Goal: Task Accomplishment & Management: Complete application form

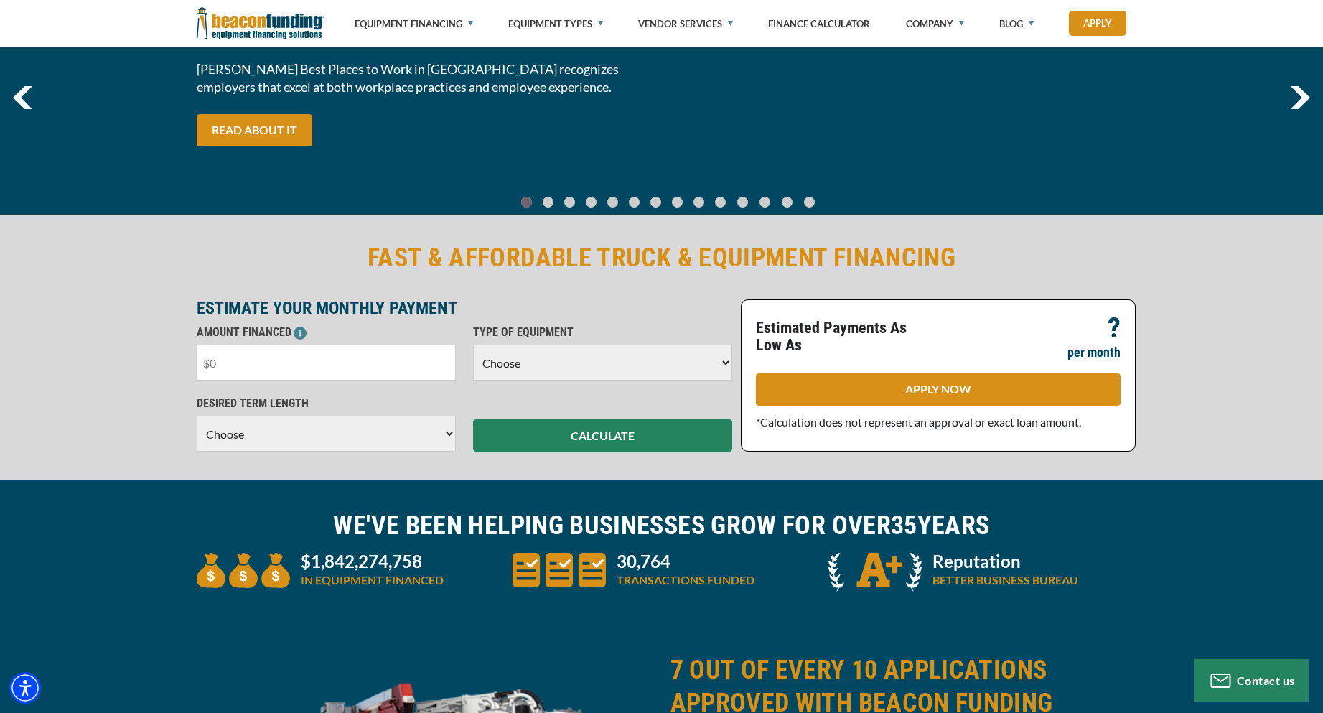
click at [232, 369] on input "text" at bounding box center [326, 363] width 259 height 36
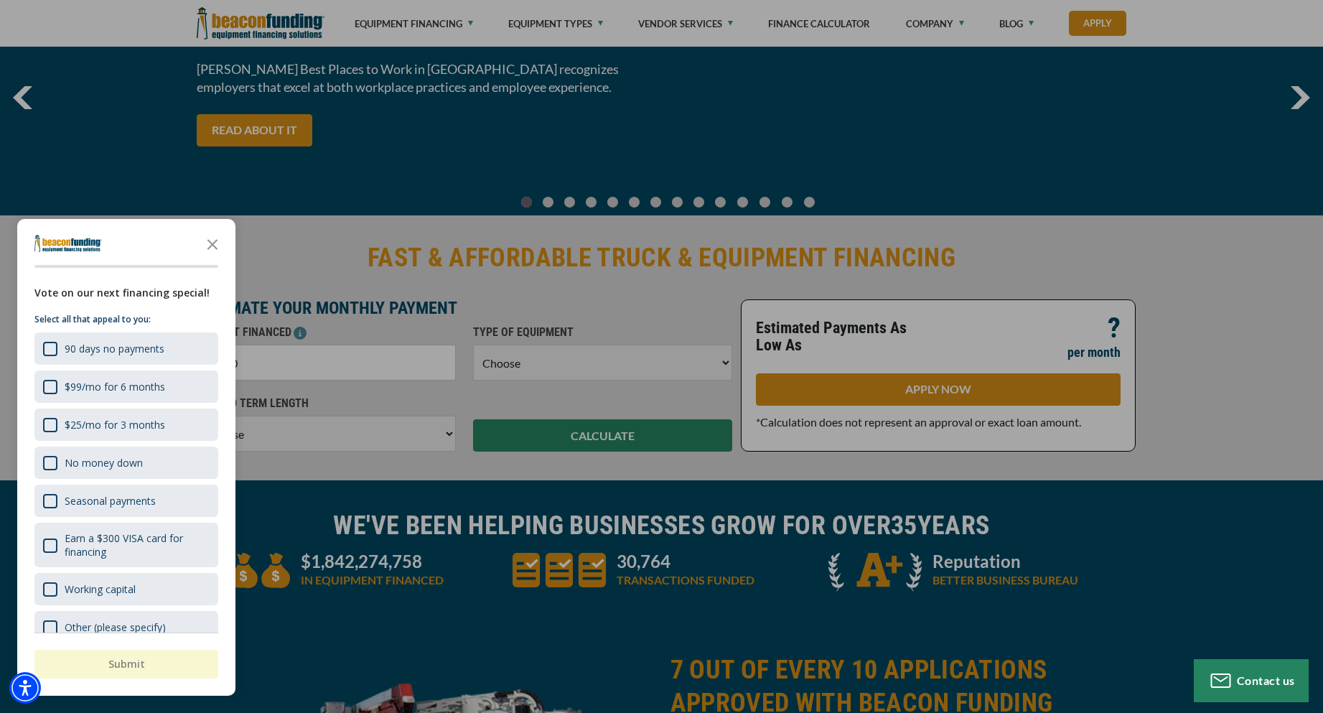
type input "$40,000"
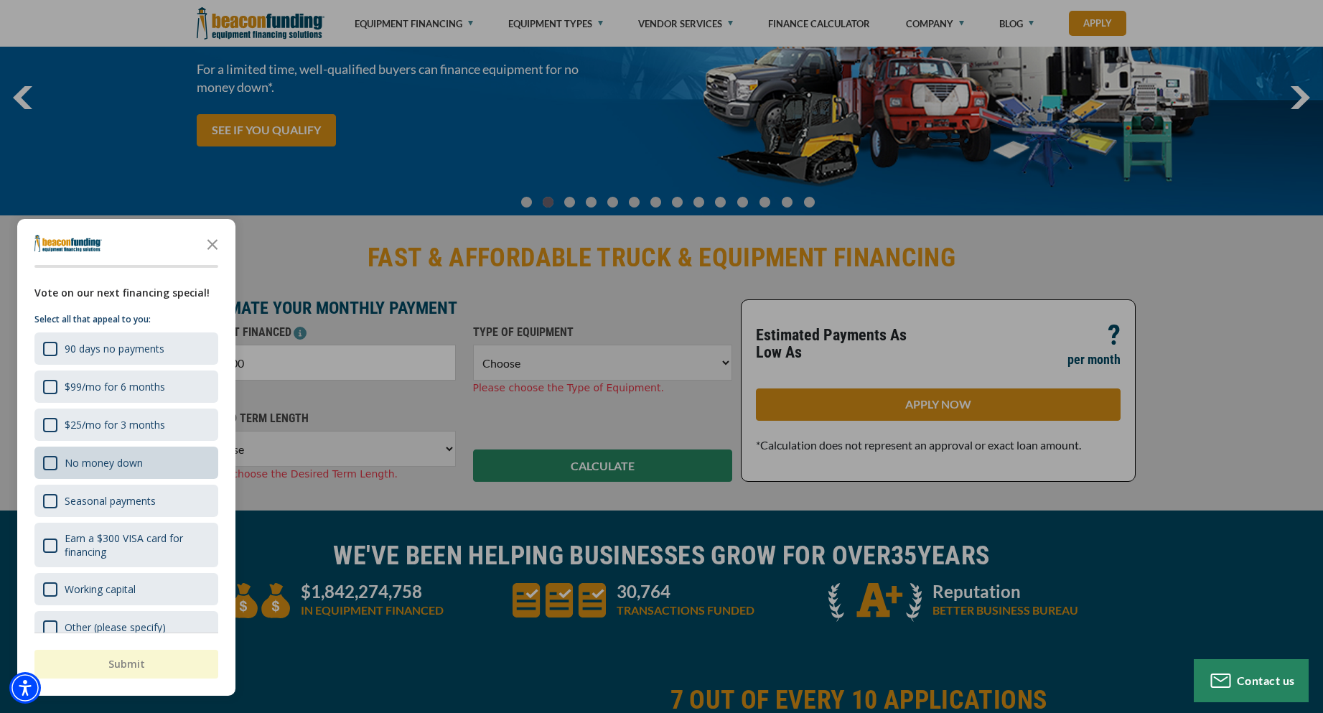
click at [172, 464] on div "No money down" at bounding box center [126, 462] width 184 height 32
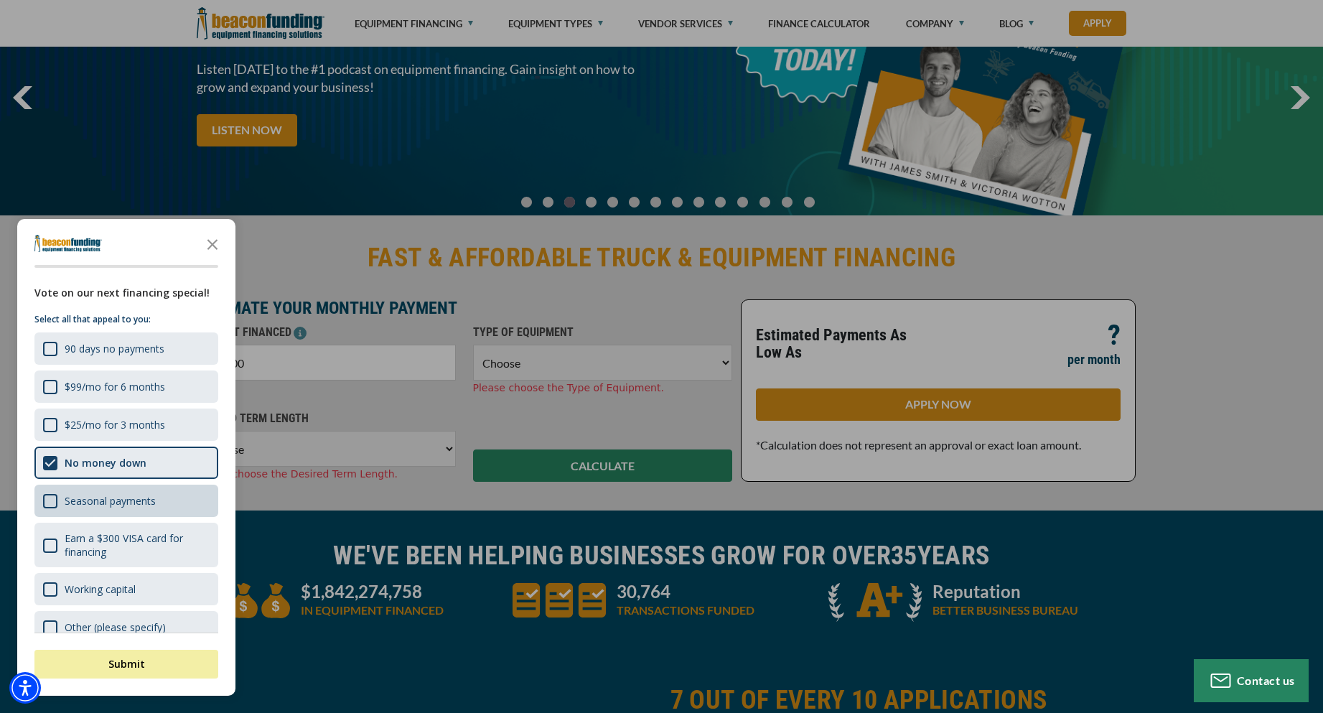
click at [153, 501] on div "Seasonal payments" at bounding box center [110, 501] width 91 height 14
click at [167, 500] on div "Shape Seasonal payments" at bounding box center [126, 501] width 184 height 32
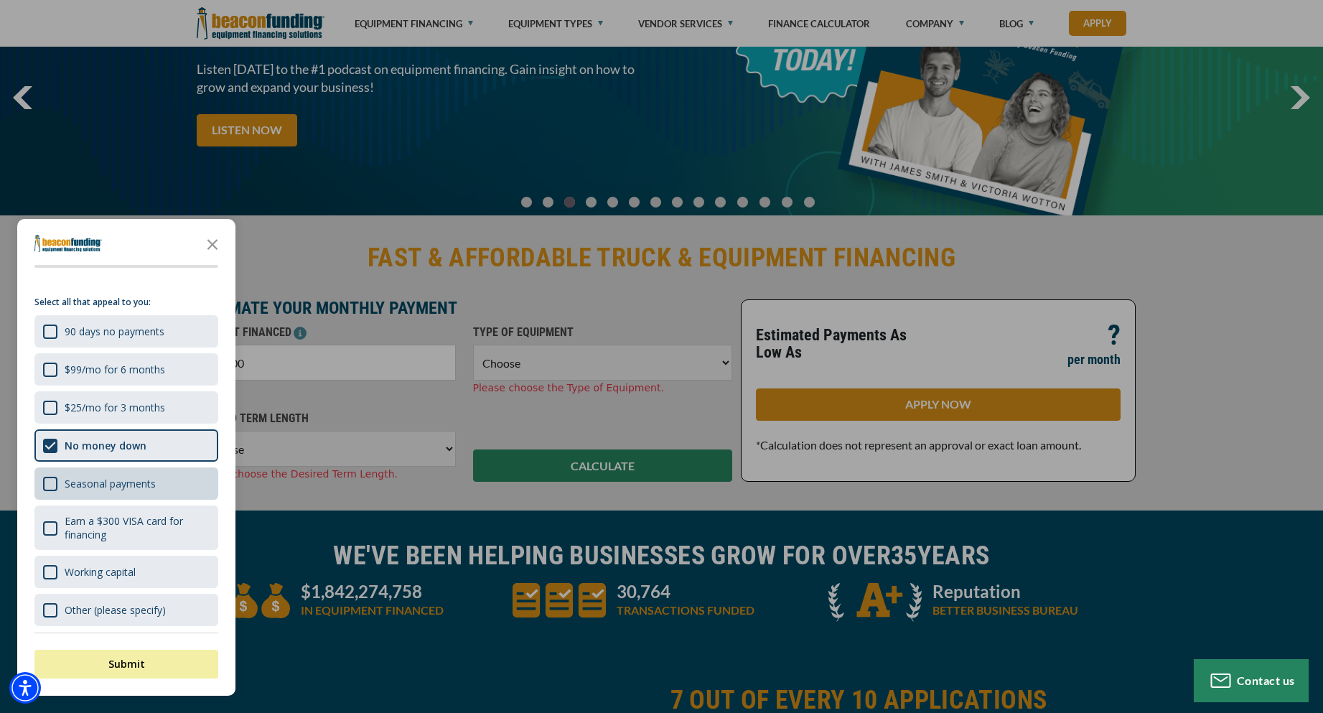
scroll to position [22, 0]
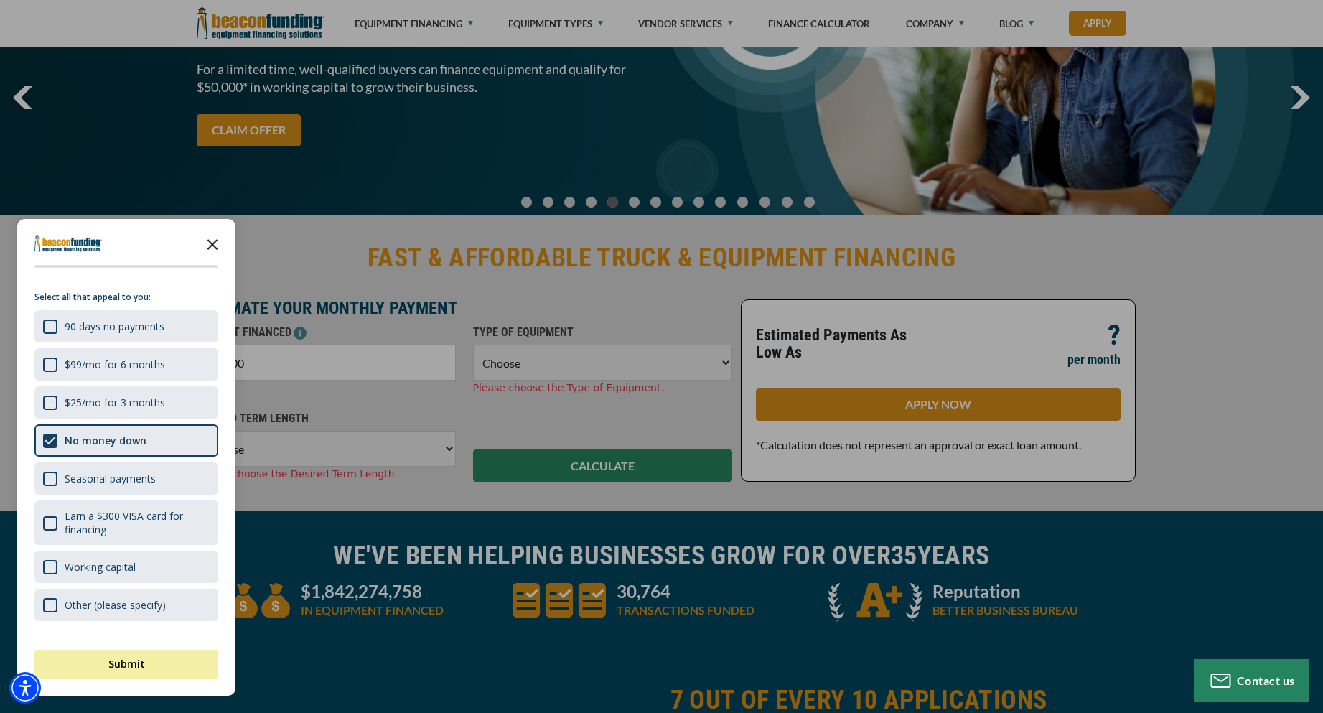
click at [214, 240] on icon "Close the survey" at bounding box center [212, 243] width 29 height 29
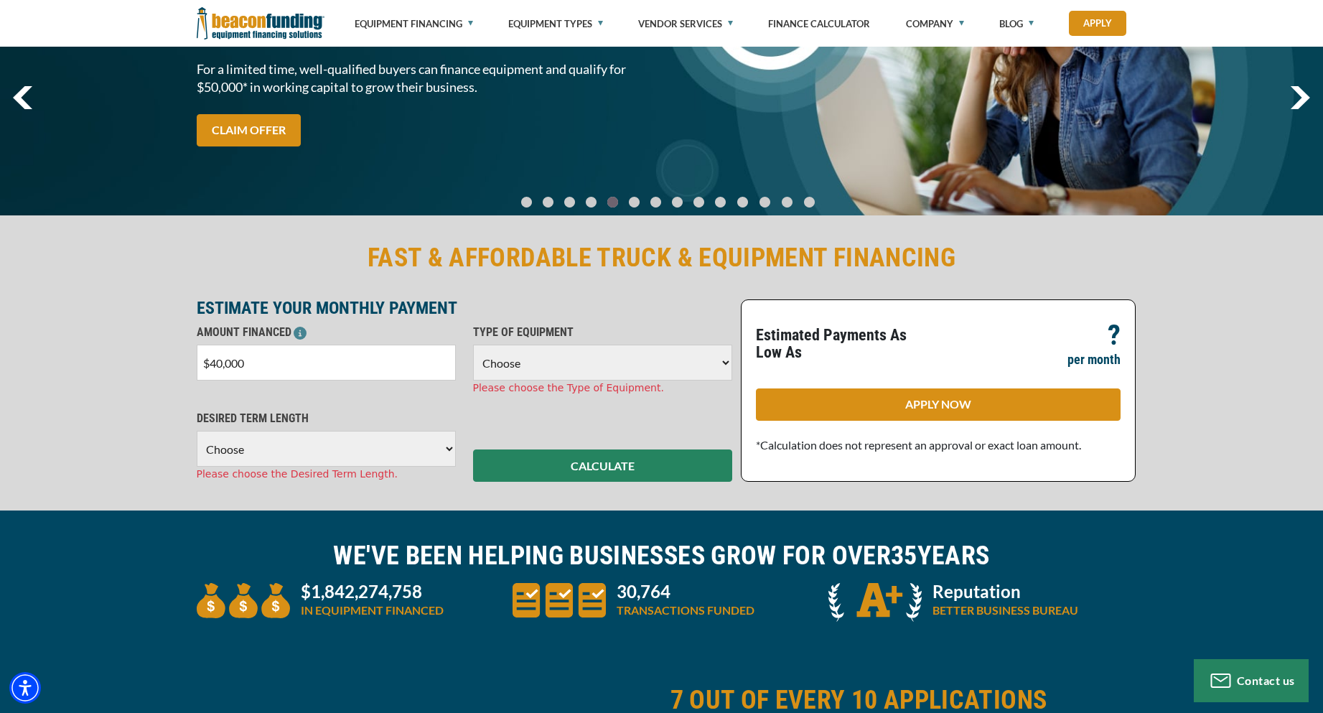
click at [724, 364] on select "Choose Backhoe Boom/Bucket Truck Chipper Commercial Mower Crane DTG/DTF Printin…" at bounding box center [602, 363] width 259 height 36
select select "5"
click at [473, 345] on select "Choose Backhoe Boom/Bucket Truck Chipper Commercial Mower Crane DTG/DTF Printin…" at bounding box center [602, 363] width 259 height 36
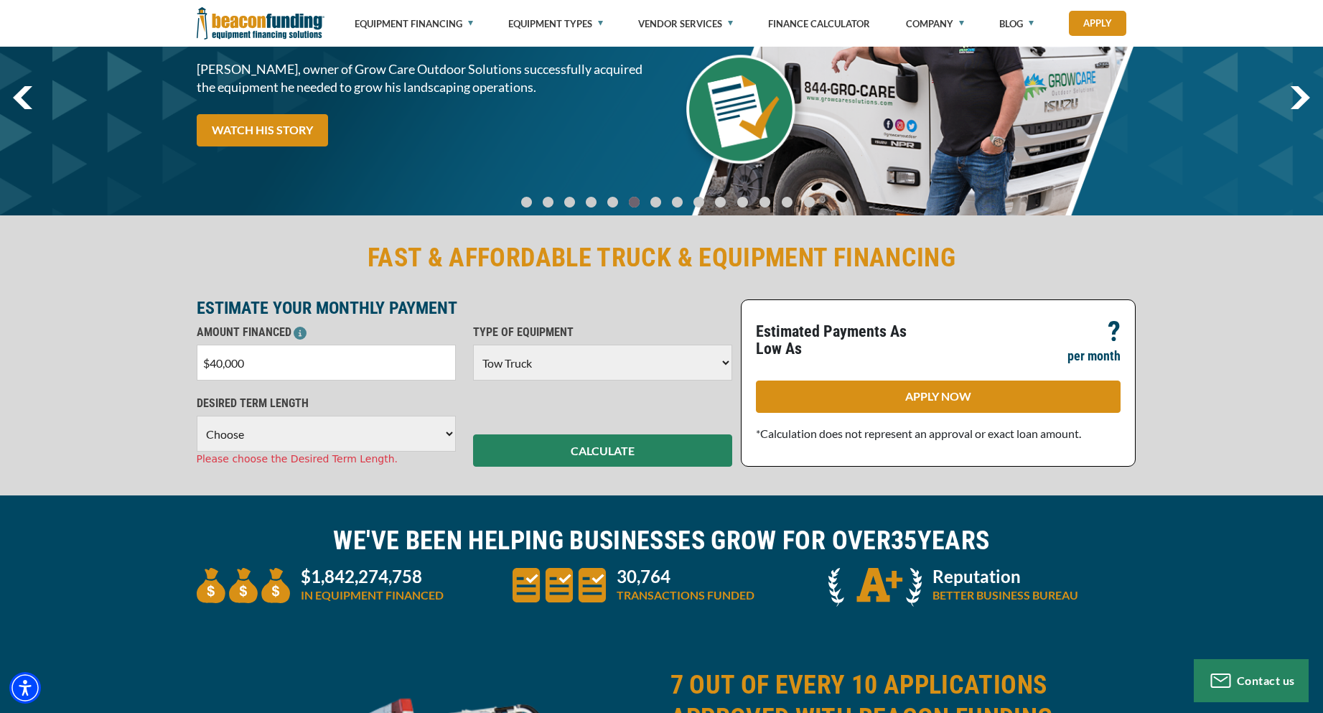
click at [452, 436] on select "Choose 36 Months 48 Months 60 Months" at bounding box center [326, 434] width 259 height 36
select select "60"
click at [197, 416] on select "Choose 36 Months 48 Months 60 Months" at bounding box center [326, 434] width 259 height 36
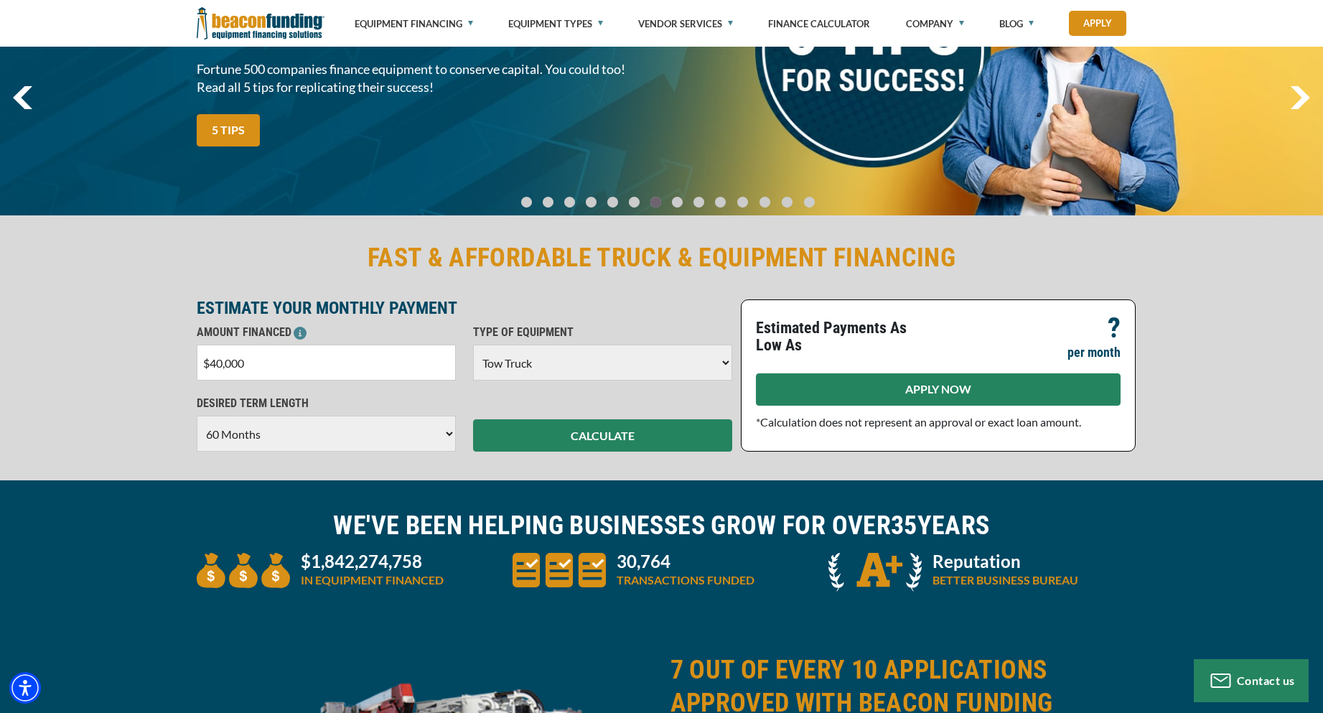
click at [835, 388] on link "APPLY NOW" at bounding box center [938, 389] width 365 height 32
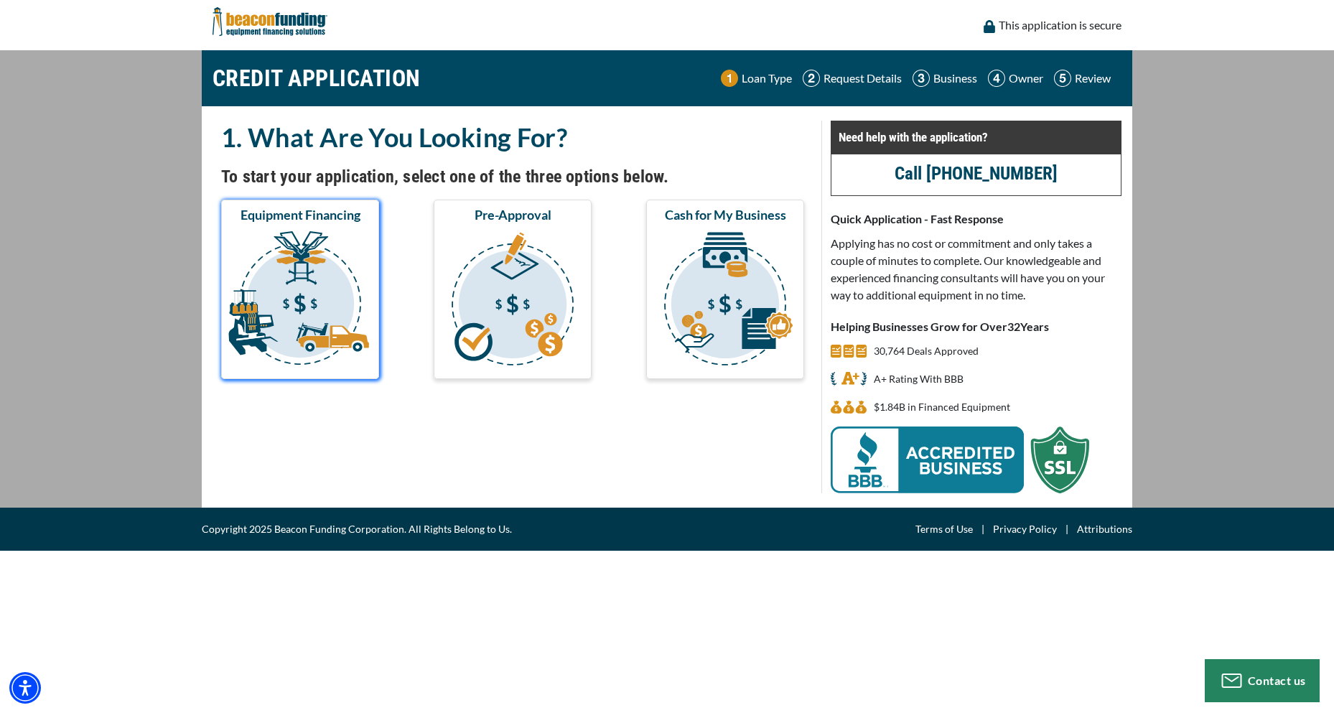
click at [293, 286] on img "submit" at bounding box center [300, 301] width 152 height 144
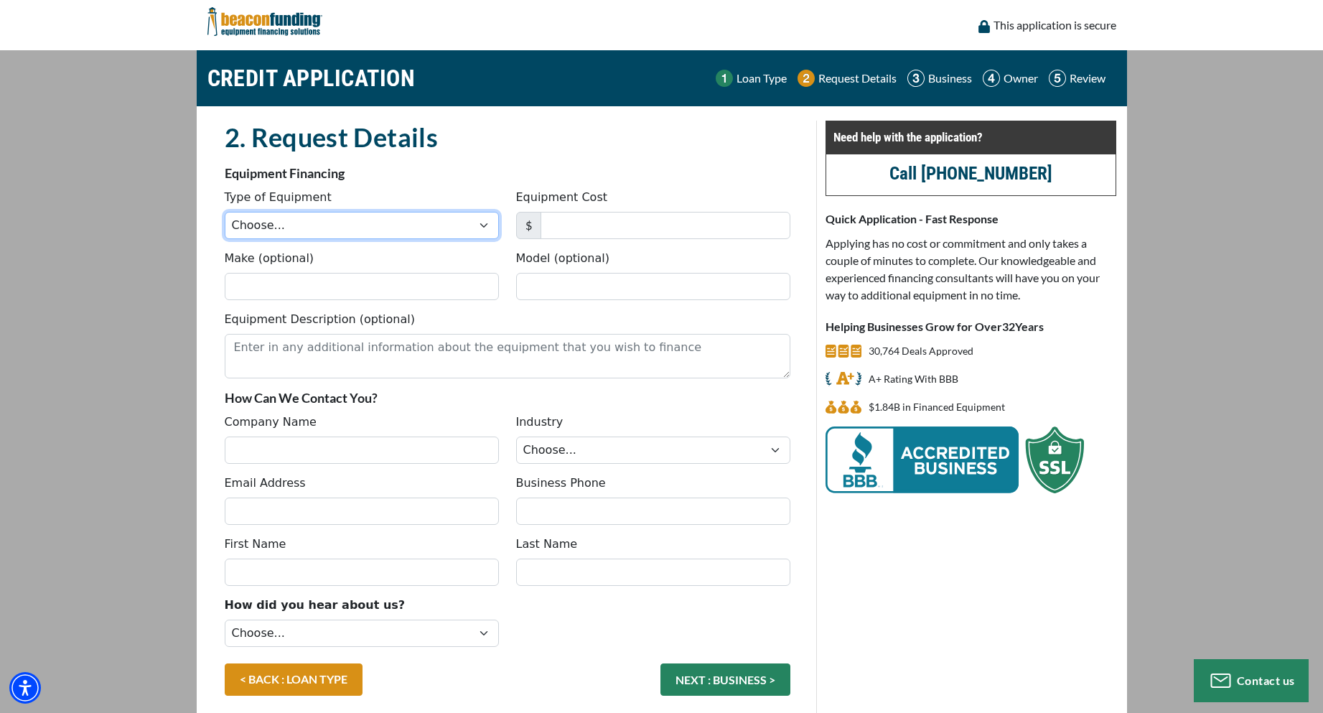
click at [487, 230] on select "Choose... Backhoe Boom/Bucket Truck Chipper Commercial Mower Crane DTG/DTF Prin…" at bounding box center [362, 225] width 274 height 27
select select "5"
click at [225, 212] on select "Choose... Backhoe Boom/Bucket Truck Chipper Commercial Mower Crane DTG/DTF Prin…" at bounding box center [362, 225] width 274 height 27
click at [573, 218] on input "Equipment Cost" at bounding box center [666, 225] width 250 height 27
type input "40,000"
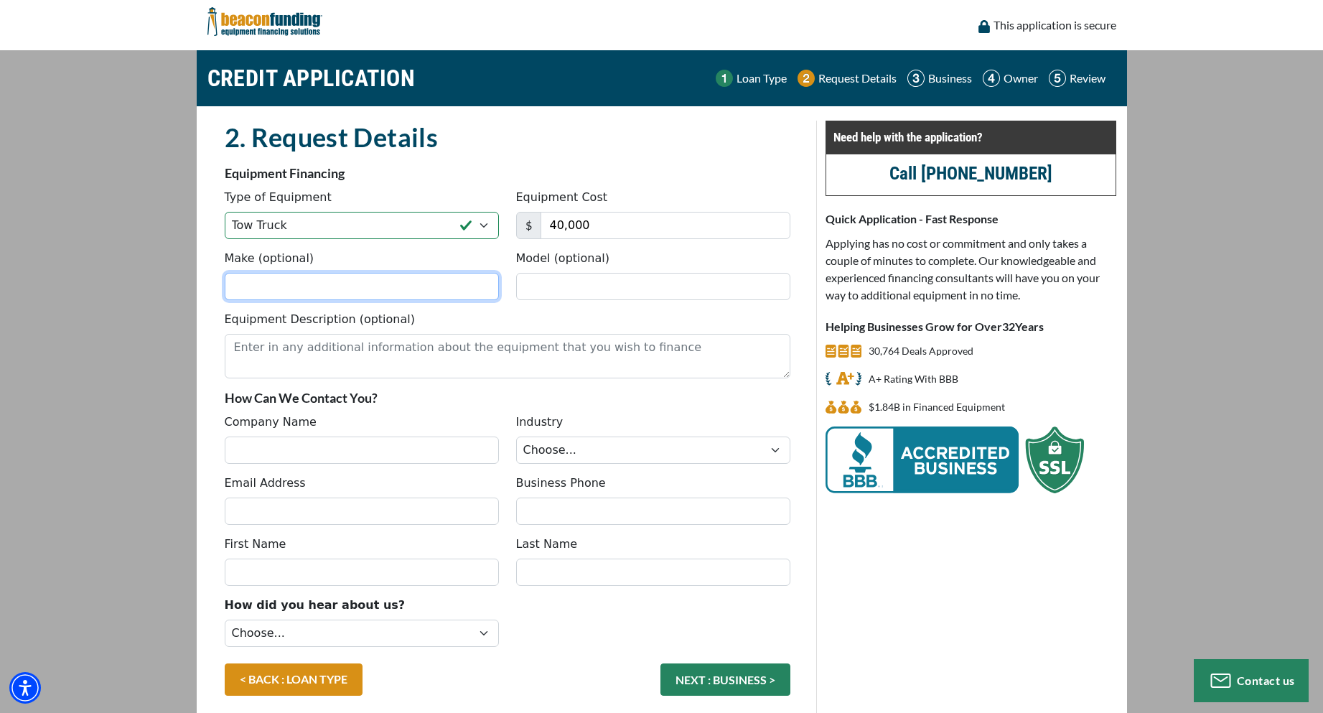
click at [281, 289] on input "Make (optional)" at bounding box center [362, 286] width 274 height 27
type input "T"
type input "International"
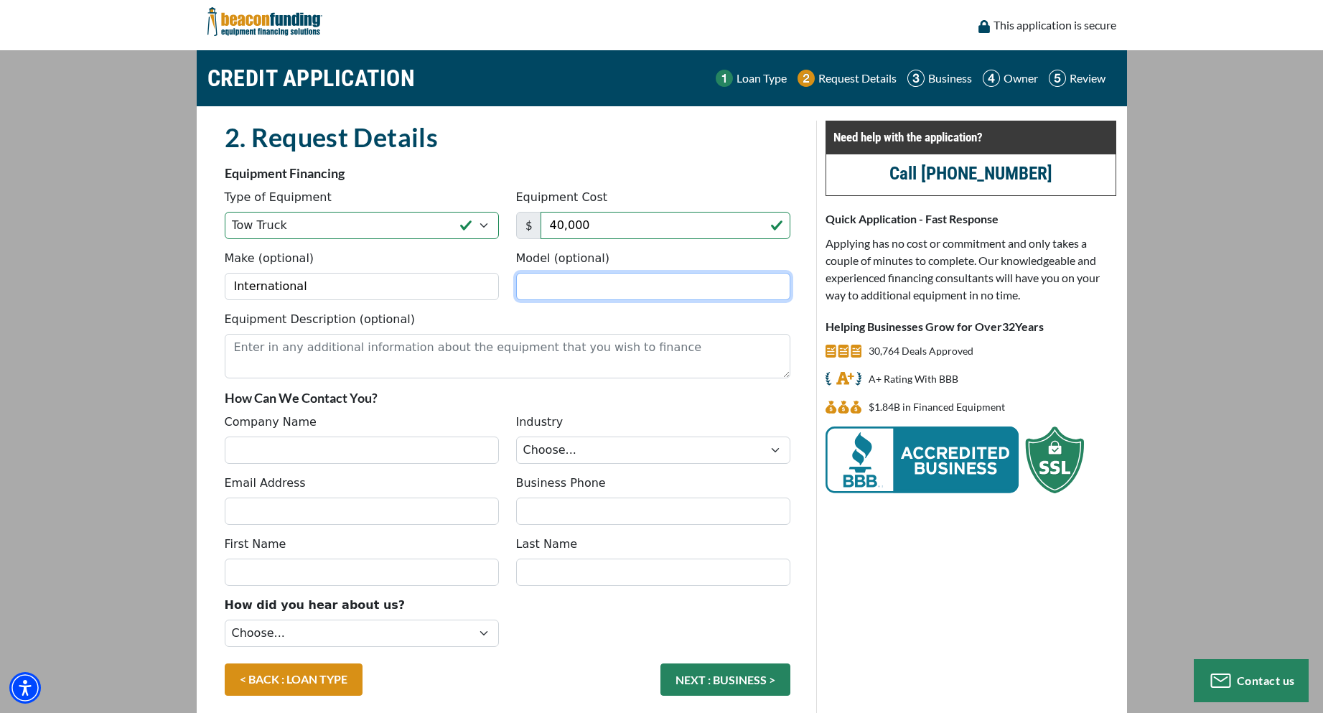
click at [538, 291] on input "Model (optional)" at bounding box center [653, 286] width 274 height 27
type input "4300"
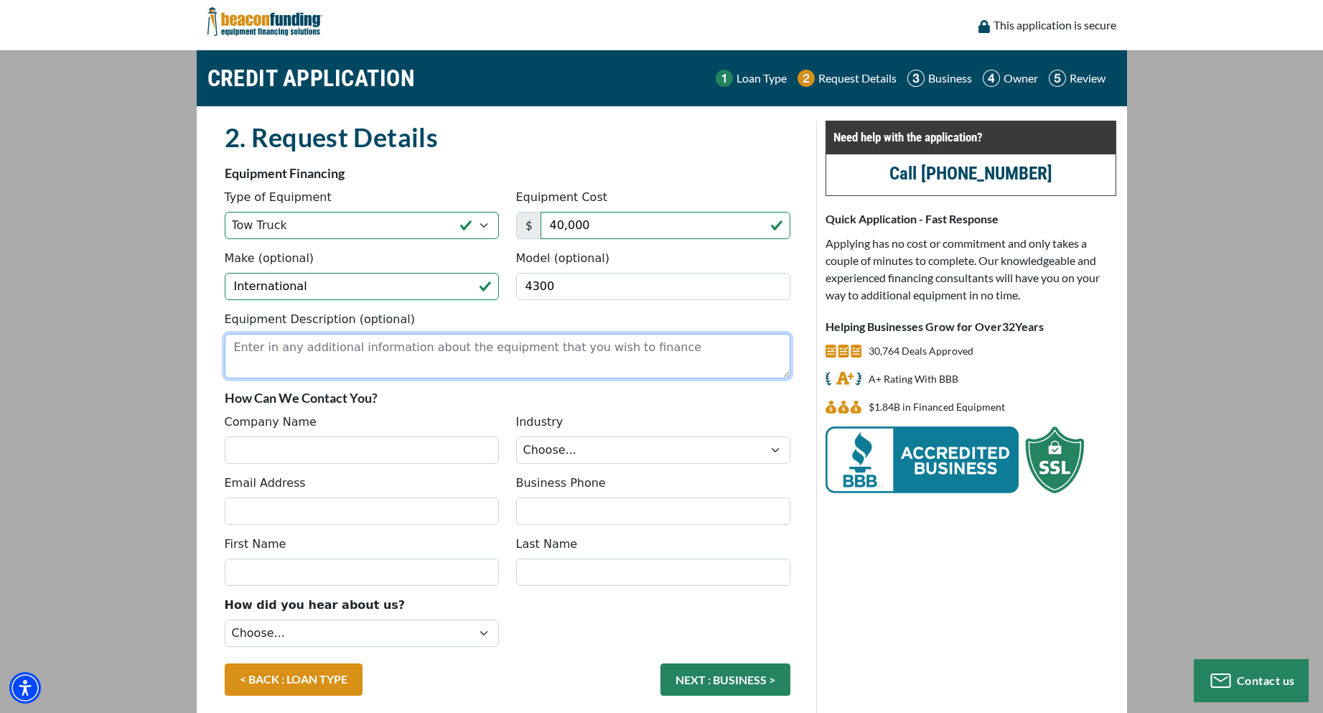
click at [249, 344] on textarea "Equipment Description (optional)" at bounding box center [508, 356] width 566 height 45
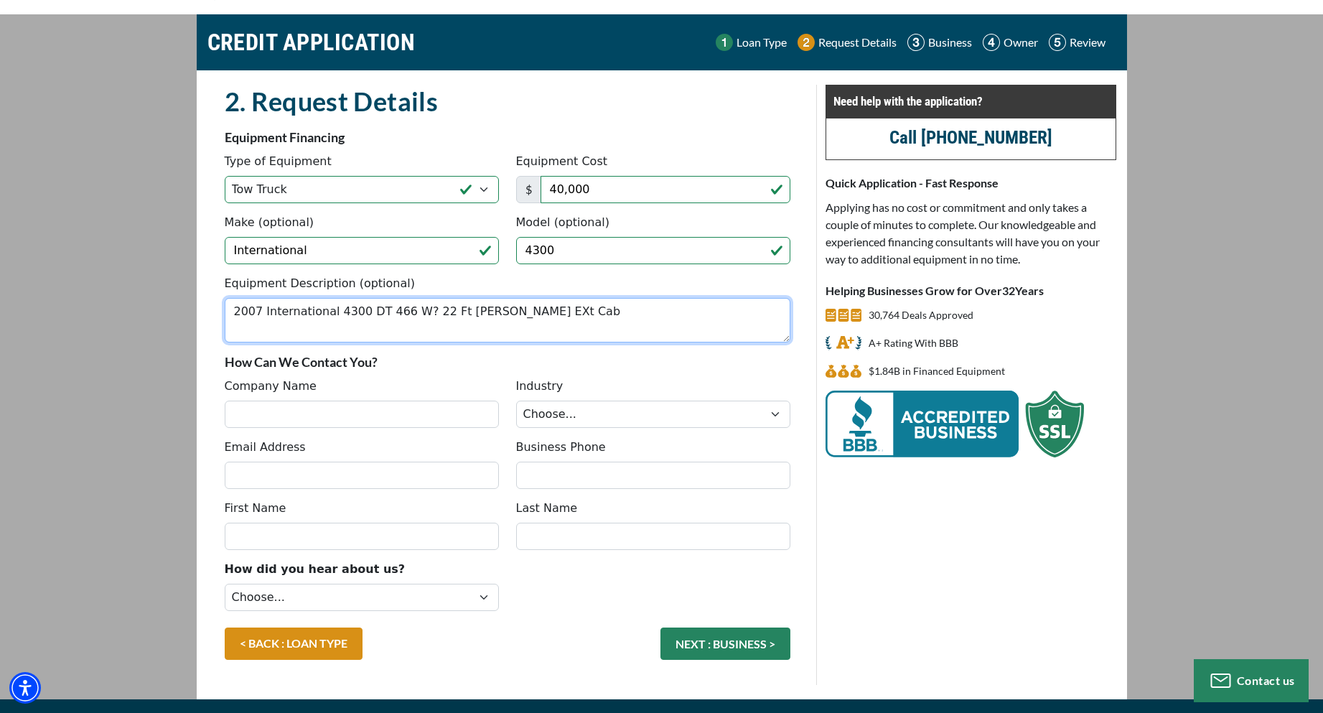
scroll to position [65, 0]
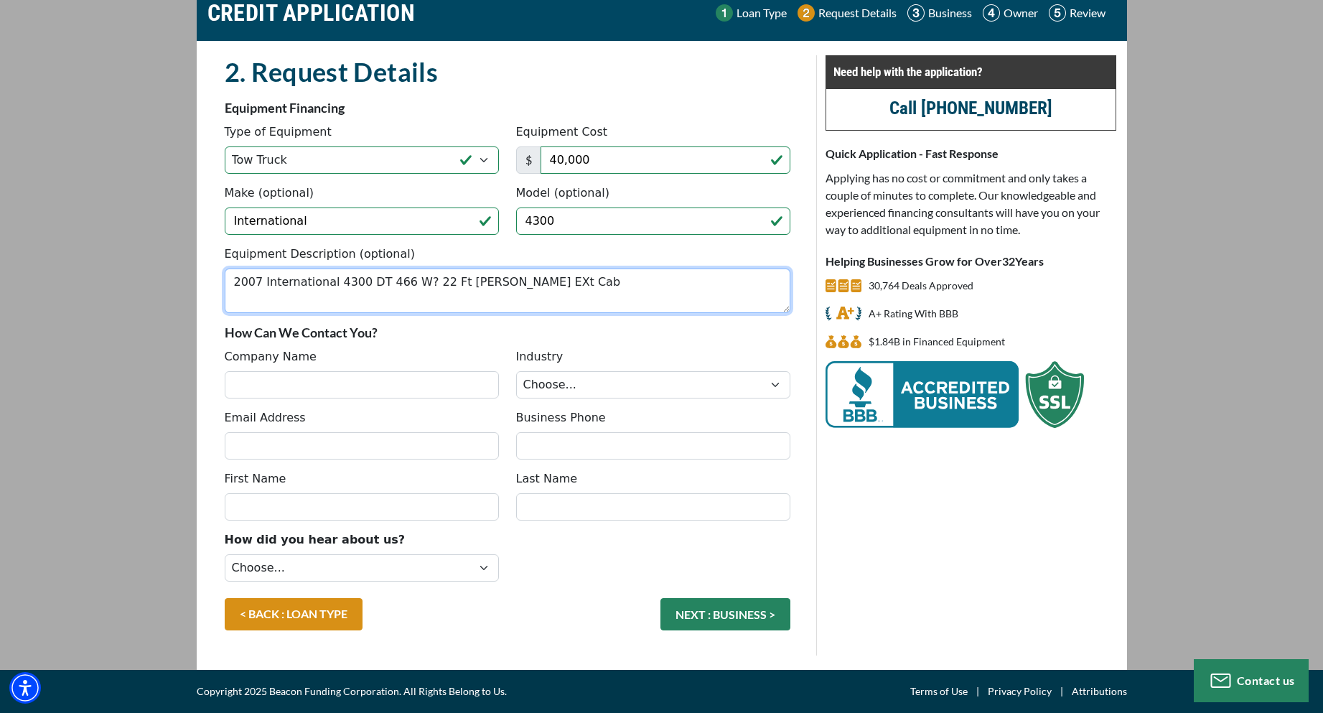
type textarea "2007 International 4300 DT 466 W? 22 Ft Jerr Dan EXt Cab"
click at [242, 375] on input "Company Name" at bounding box center [362, 384] width 274 height 27
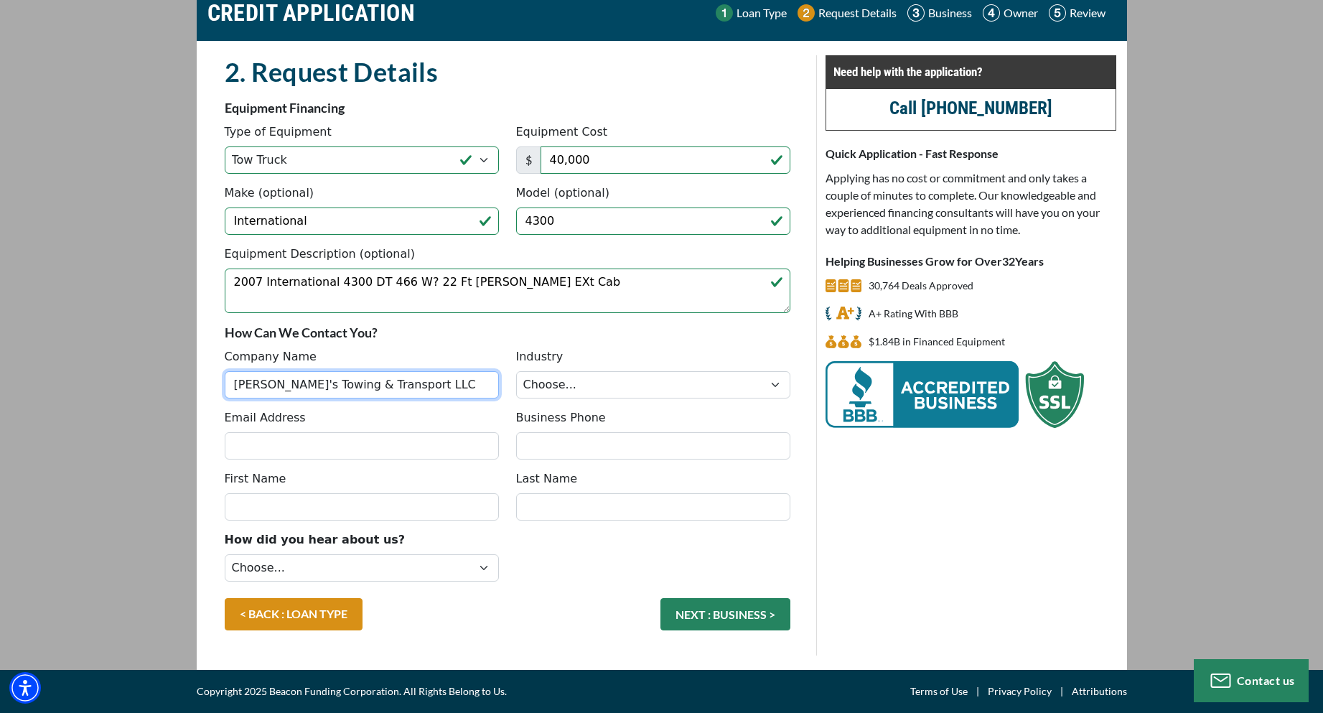
type input "Alfredo's Towing & Transport LLC"
click at [779, 382] on select "Choose... Towing Landscape/Hardscape Decorated Apparel Septic Light Constructio…" at bounding box center [653, 384] width 274 height 27
select select "1"
click at [516, 371] on select "Choose... Towing Landscape/Hardscape Decorated Apparel Septic Light Constructio…" at bounding box center [653, 384] width 274 height 27
click at [244, 446] on input "Email Address" at bounding box center [362, 445] width 274 height 27
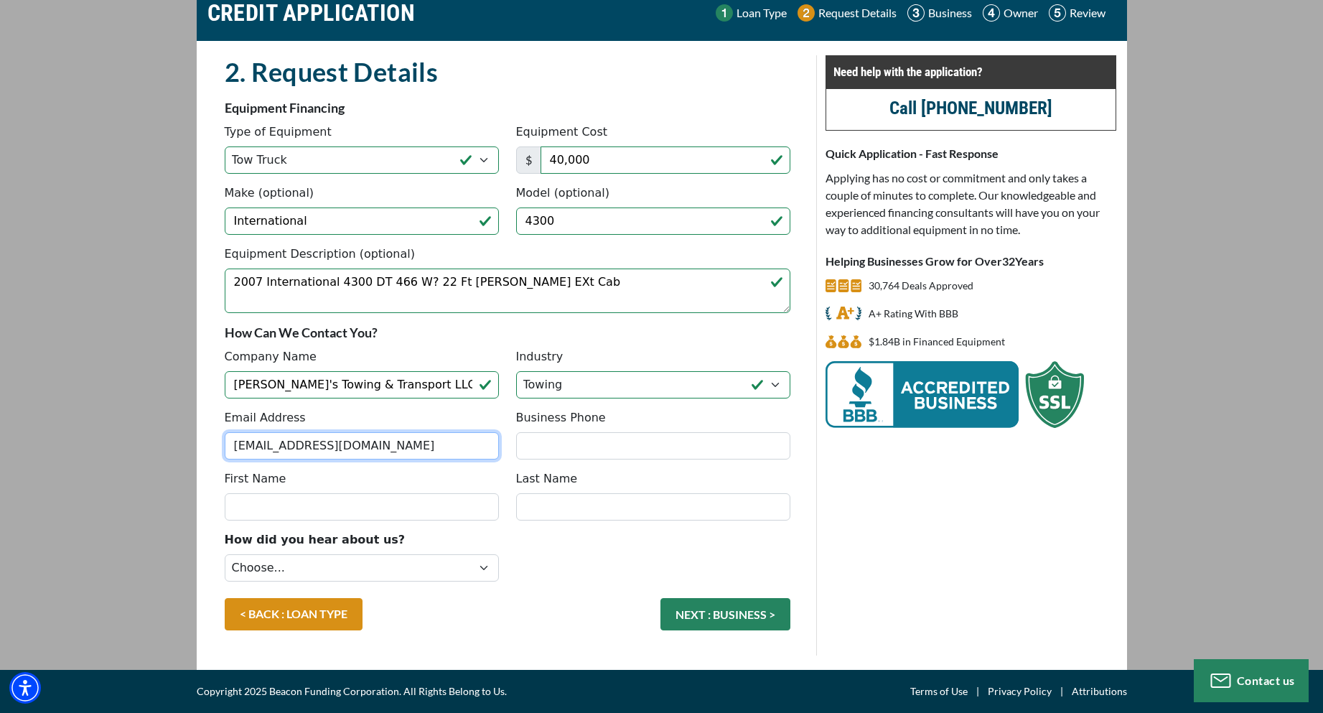
type input "alfredostowing@yahoo.com"
click at [547, 443] on input "Business Phone" at bounding box center [653, 445] width 274 height 27
type input "(540) 664-4338"
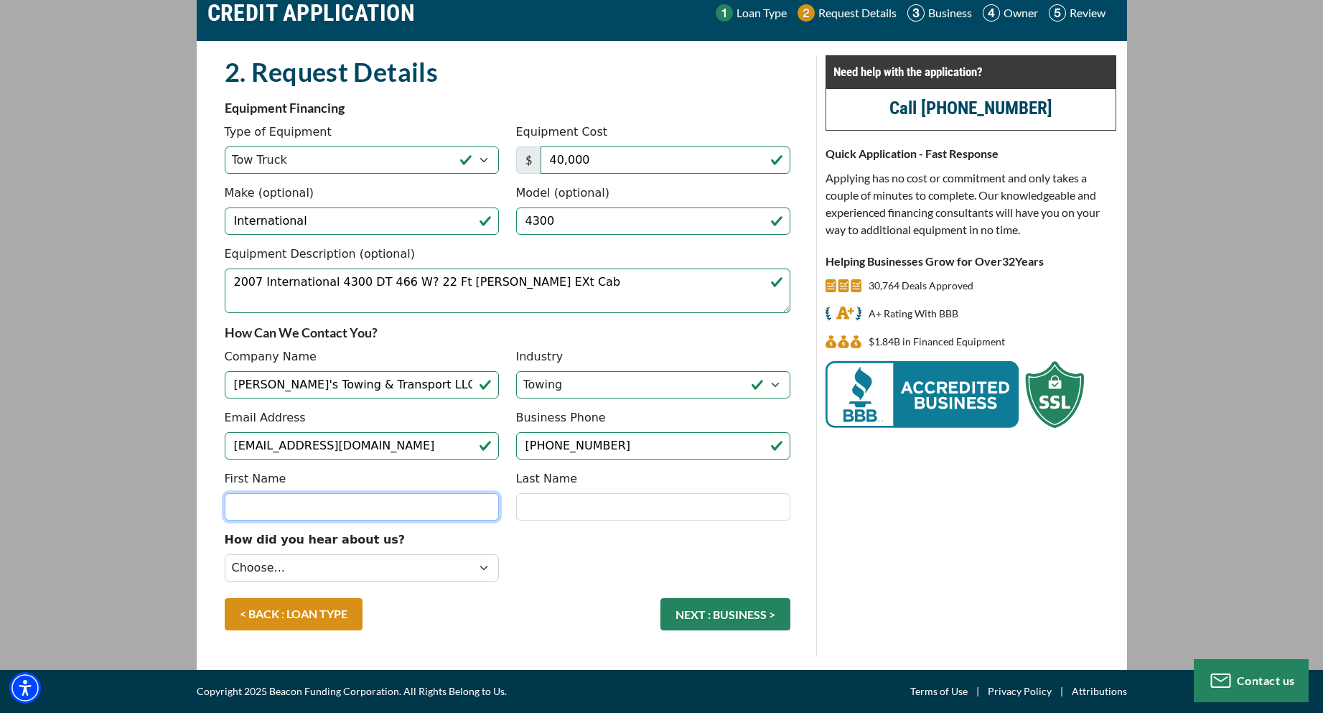
click at [253, 509] on input "First Name" at bounding box center [362, 506] width 274 height 27
type input "Carmen"
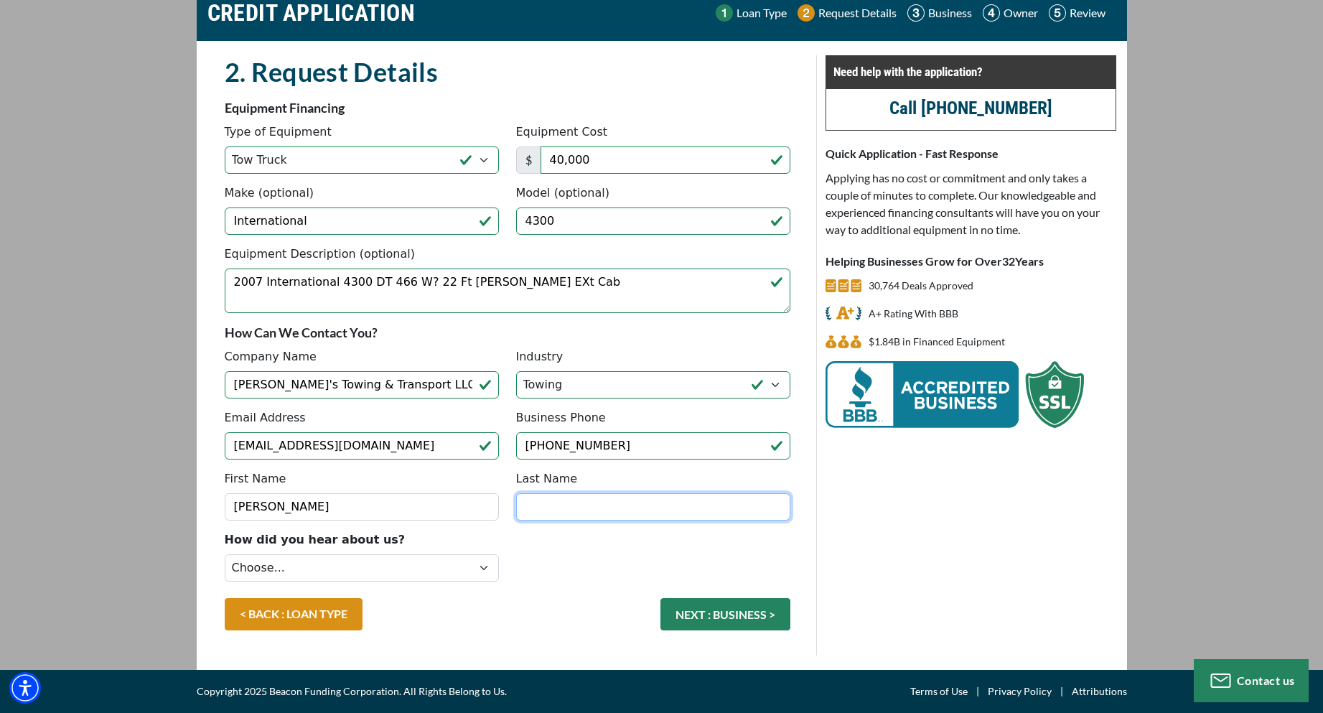
click at [561, 502] on input "Last Name" at bounding box center [653, 506] width 274 height 27
type input "Mena"
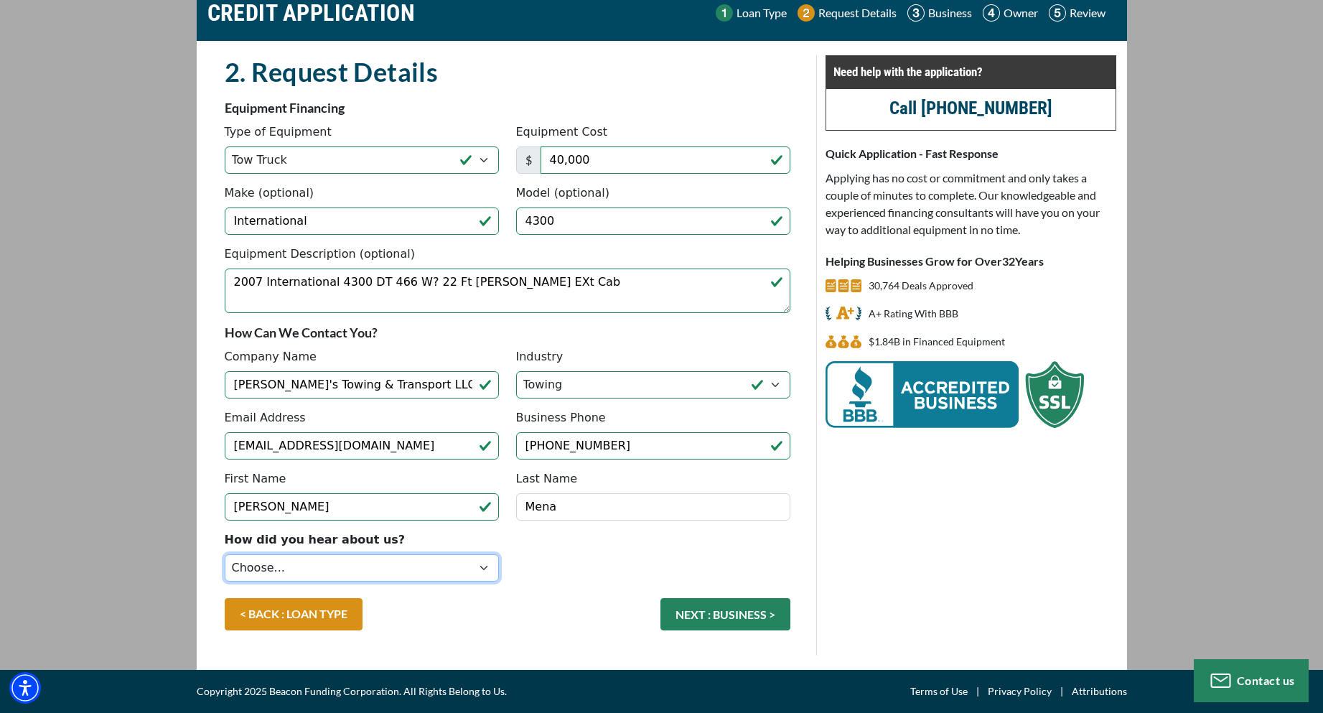
click at [483, 563] on select "Choose... Internet Search Vendor Referral Word of Mouth Client Referral Email E…" at bounding box center [362, 567] width 274 height 27
select select "279640001"
click at [225, 554] on select "Choose... Internet Search Vendor Referral Word of Mouth Client Referral Email E…" at bounding box center [362, 567] width 274 height 27
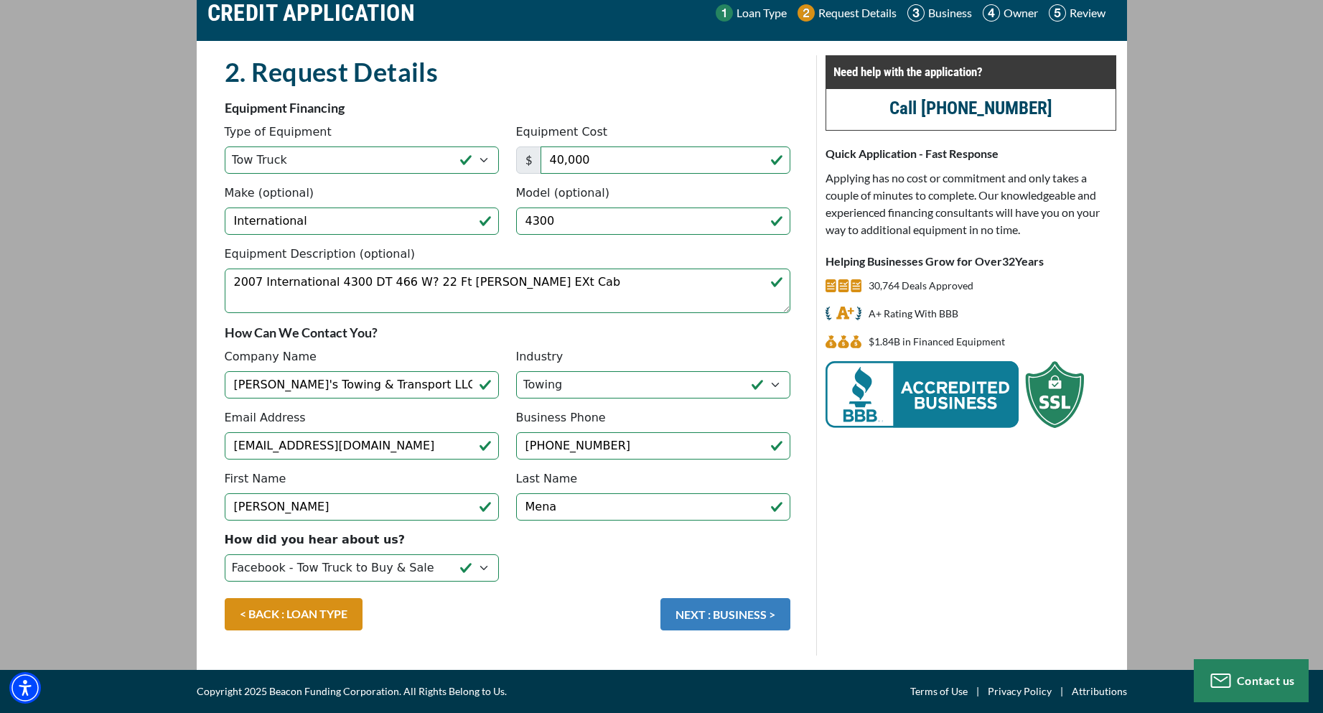
click at [724, 616] on button "NEXT : BUSINESS >" at bounding box center [725, 614] width 130 height 32
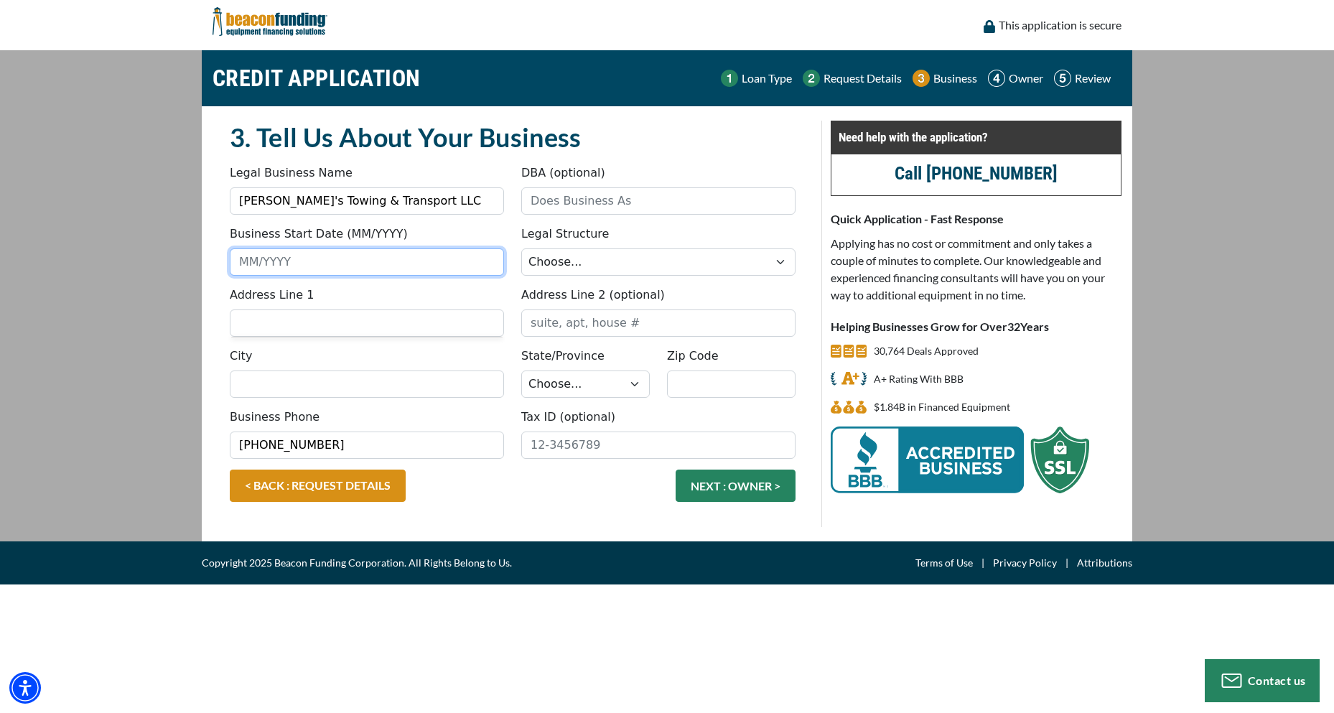
click at [254, 263] on input "Business Start Date (MM/YYYY)" at bounding box center [367, 261] width 274 height 27
type input "03/2010"
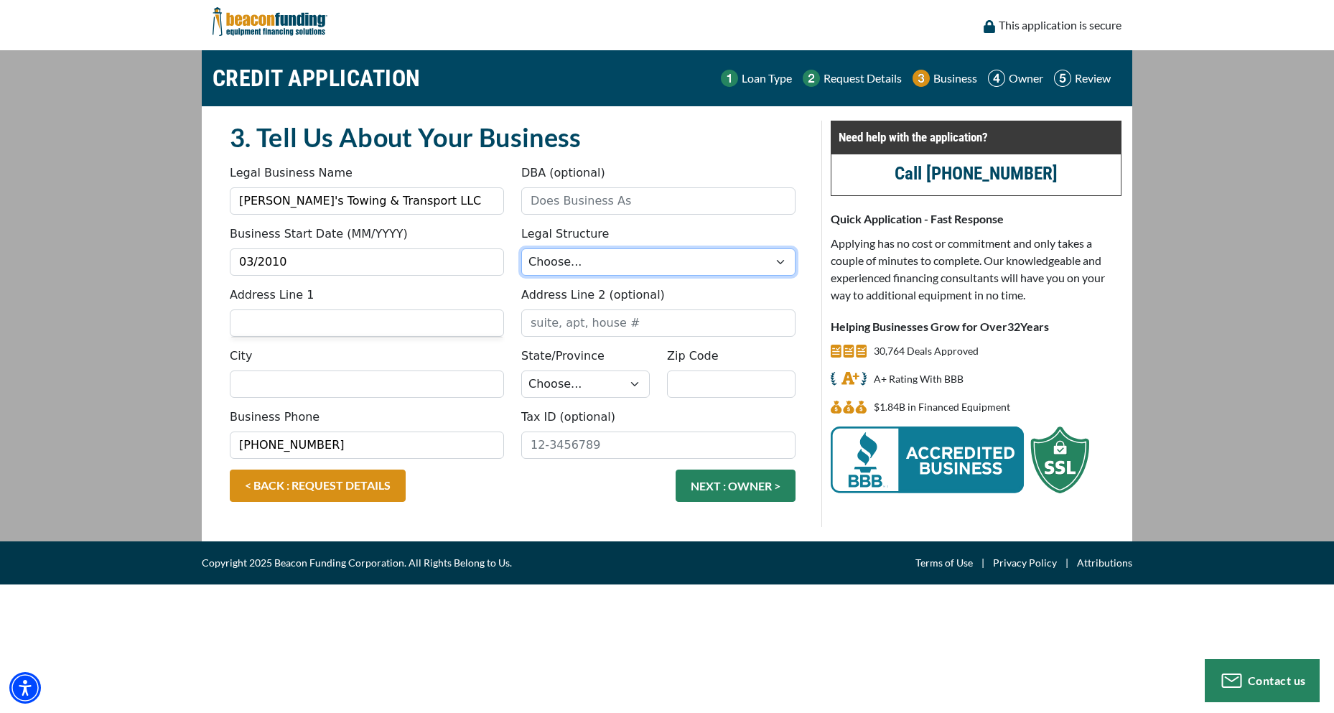
click at [782, 264] on select "Choose... Corporation LLC LLP Municipality Non-Profit Partnership Proprietorship" at bounding box center [658, 261] width 274 height 27
select select "2"
click at [521, 248] on select "Choose... Corporation LLC LLP Municipality Non-Profit Partnership Proprietorship" at bounding box center [658, 261] width 274 height 27
click at [250, 322] on input "Address Line 1" at bounding box center [367, 322] width 274 height 27
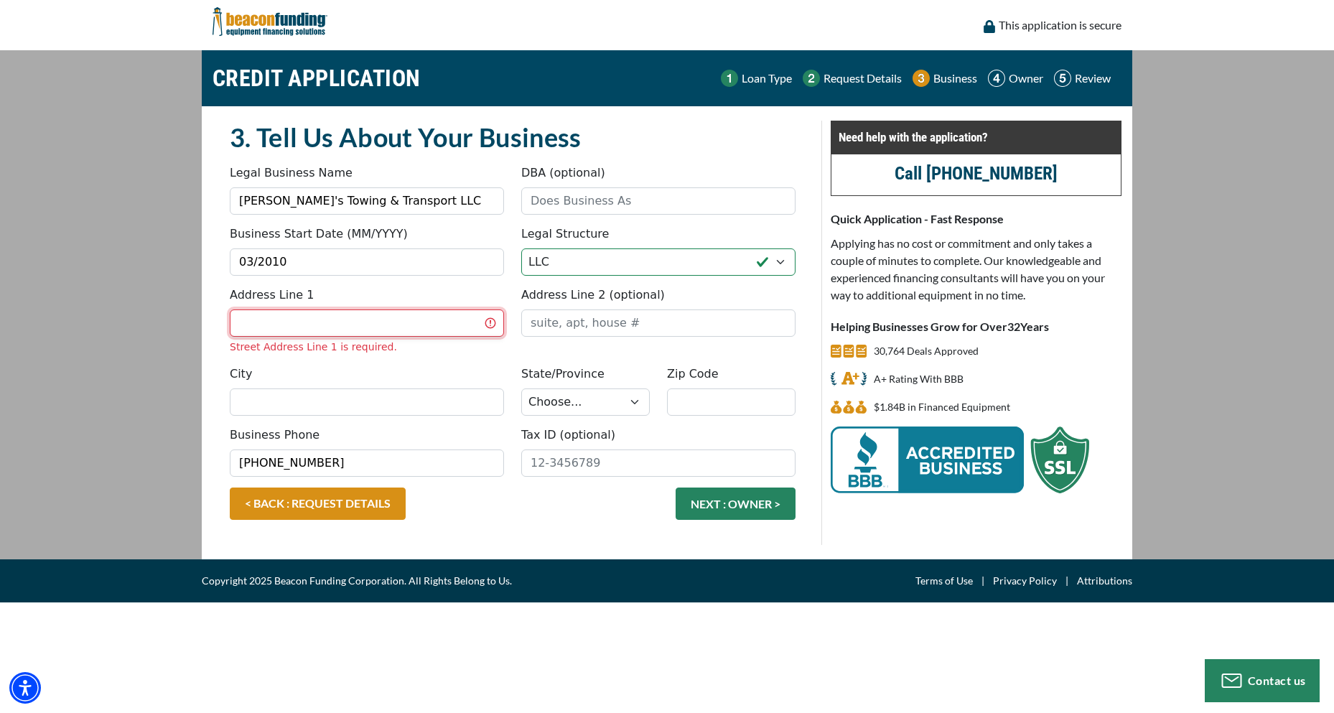
click at [244, 324] on input "Address Line 1" at bounding box center [367, 322] width 274 height 27
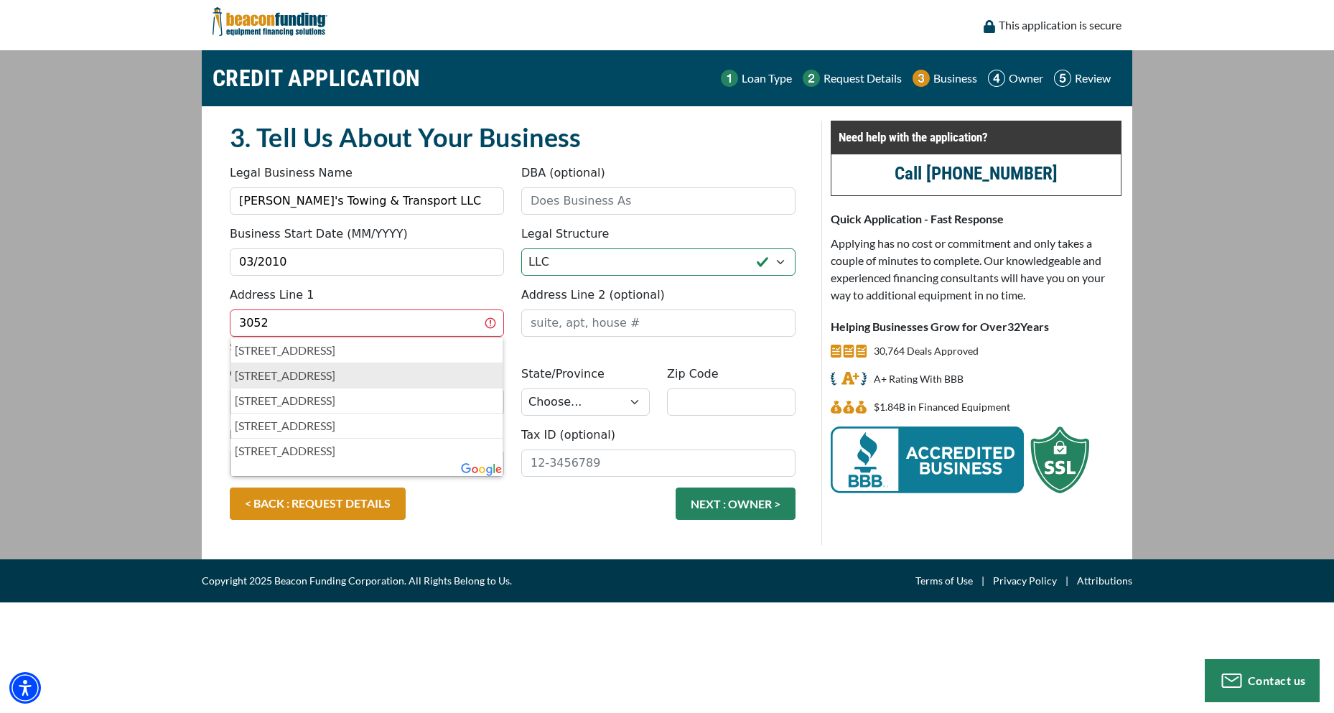
click at [279, 370] on p "3052 Shawnee Drive, Winchester, VA, USA" at bounding box center [367, 375] width 264 height 17
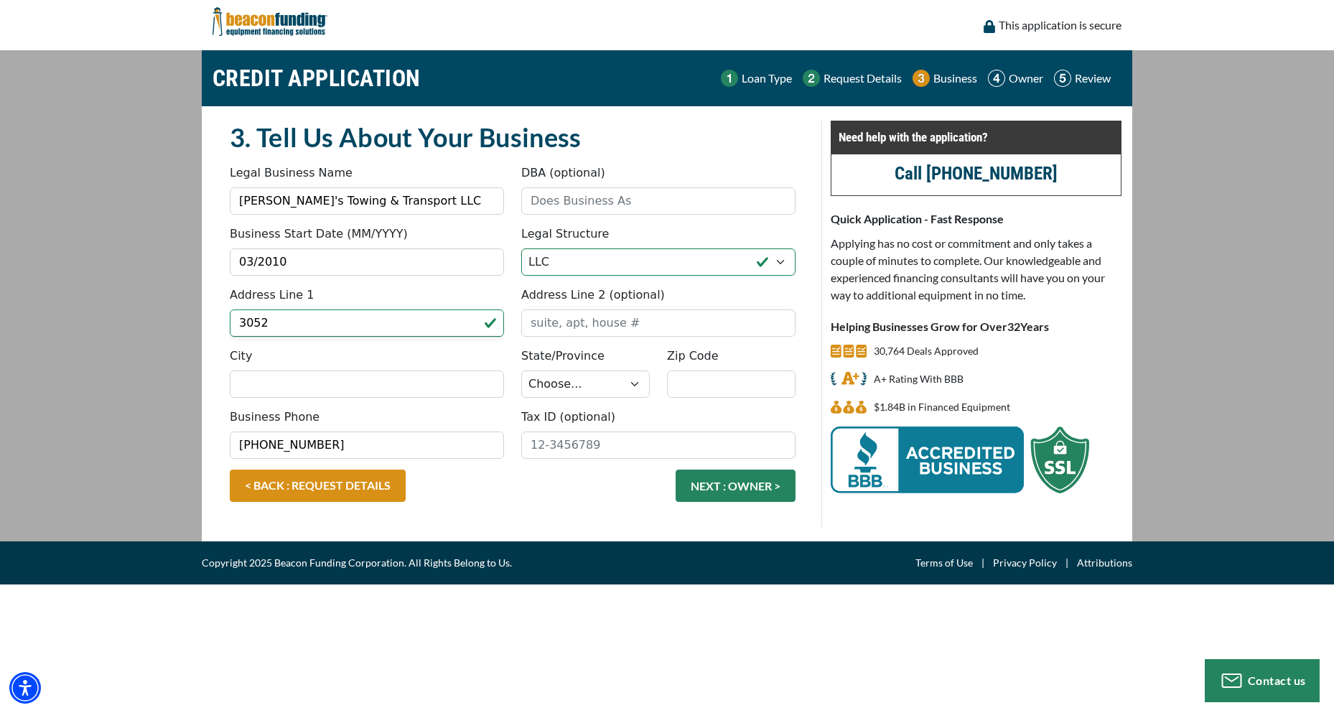
type input "3052 Shawnee Drive"
type input "Winchester"
select select "48"
type input "22601"
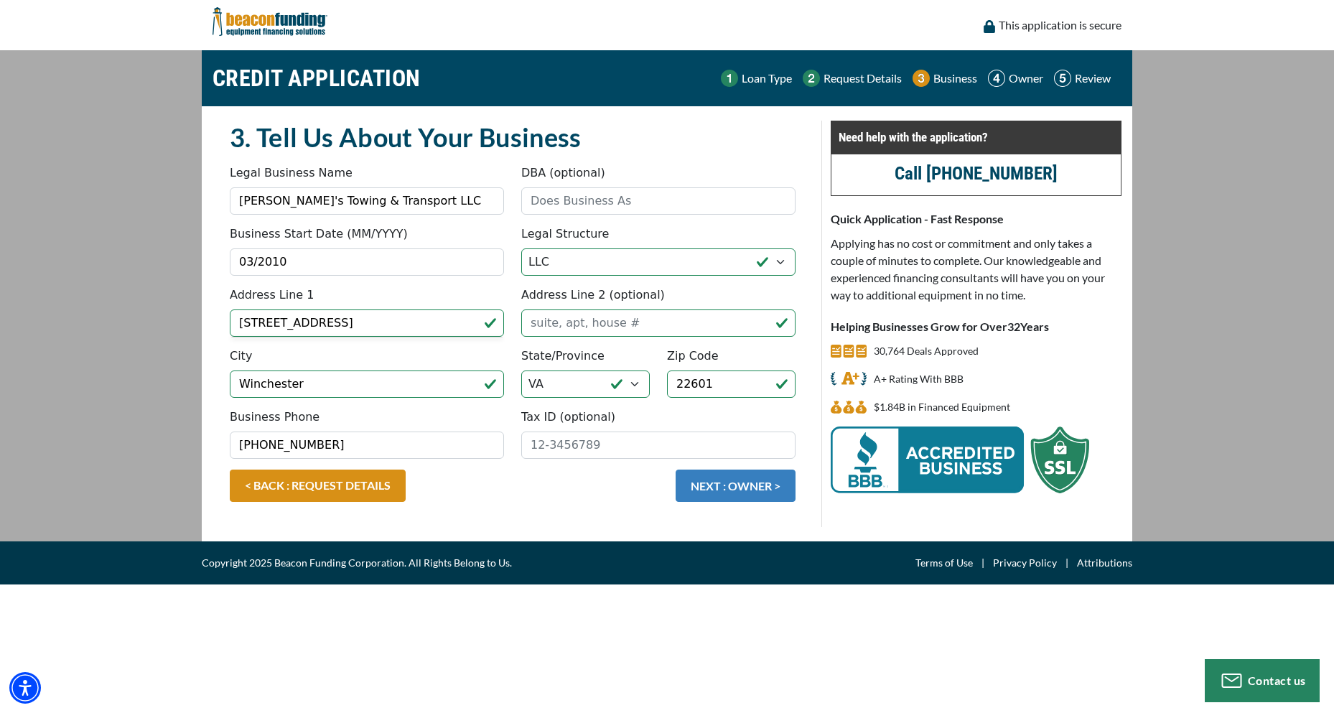
click at [755, 490] on button "NEXT : OWNER >" at bounding box center [735, 485] width 120 height 32
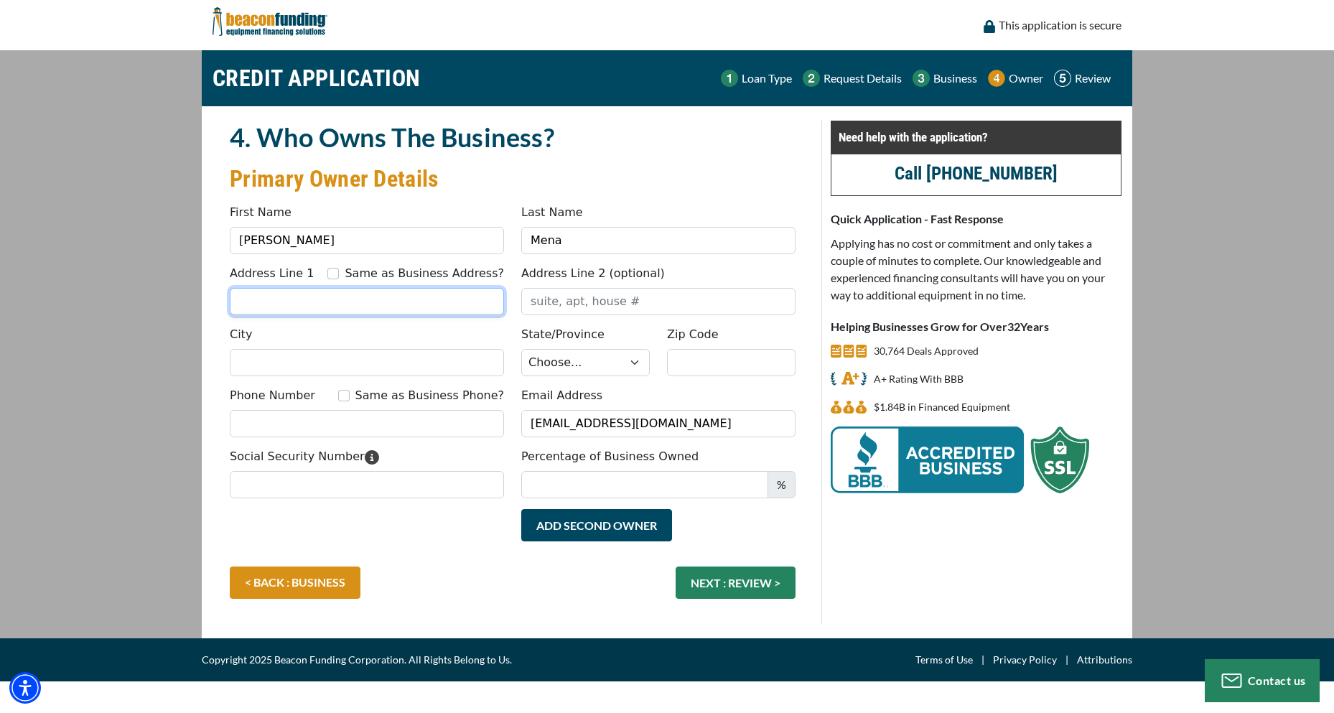
click at [261, 299] on input "Address Line 1" at bounding box center [367, 301] width 274 height 27
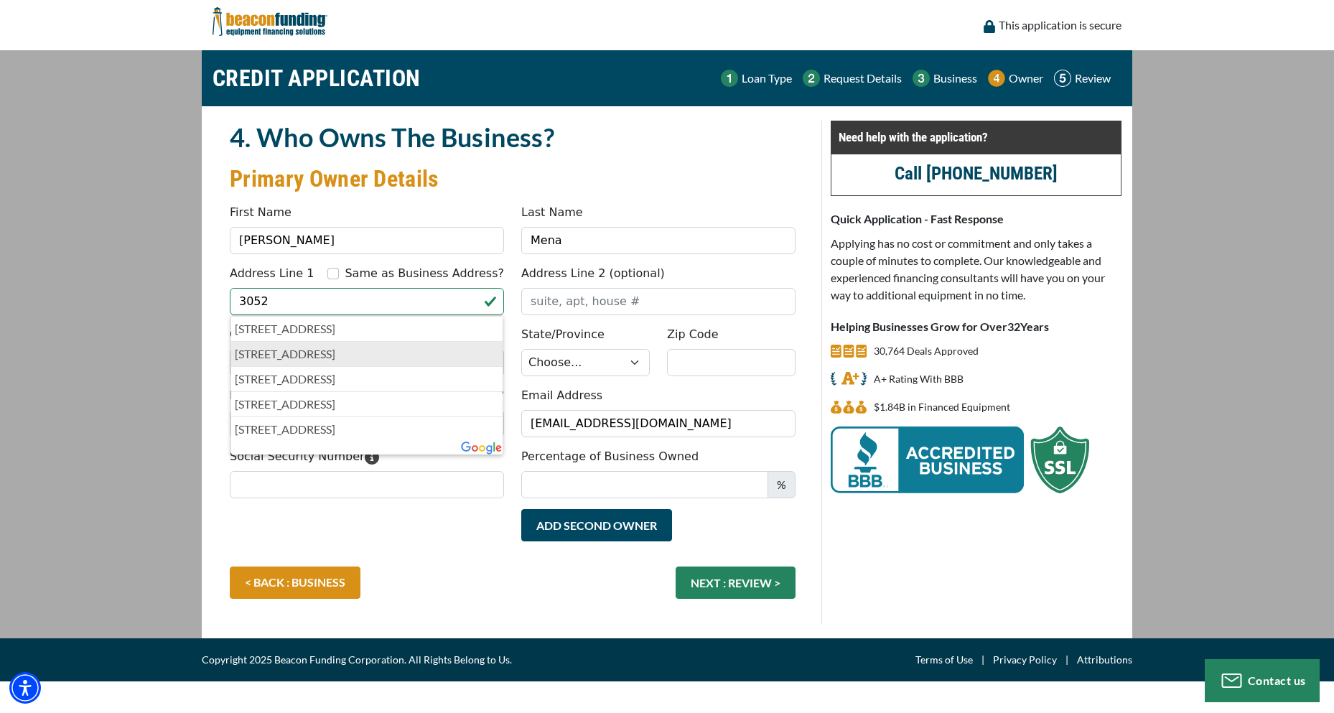
click at [284, 356] on p "3052 Shawnee Drive, Winchester, VA, USA" at bounding box center [367, 353] width 264 height 17
type input "3052 Shawnee Drive"
type input "Winchester"
select select "48"
type input "22601"
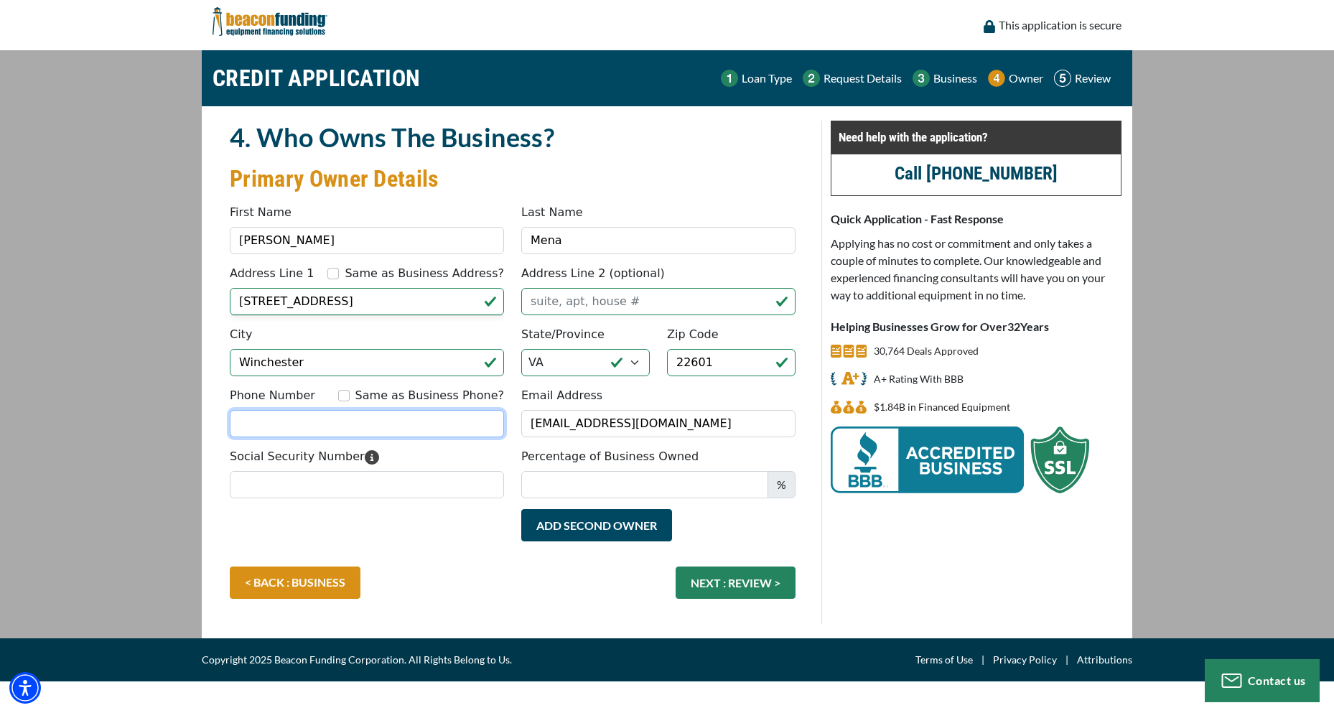
click at [259, 420] on input "Phone Number" at bounding box center [367, 423] width 274 height 27
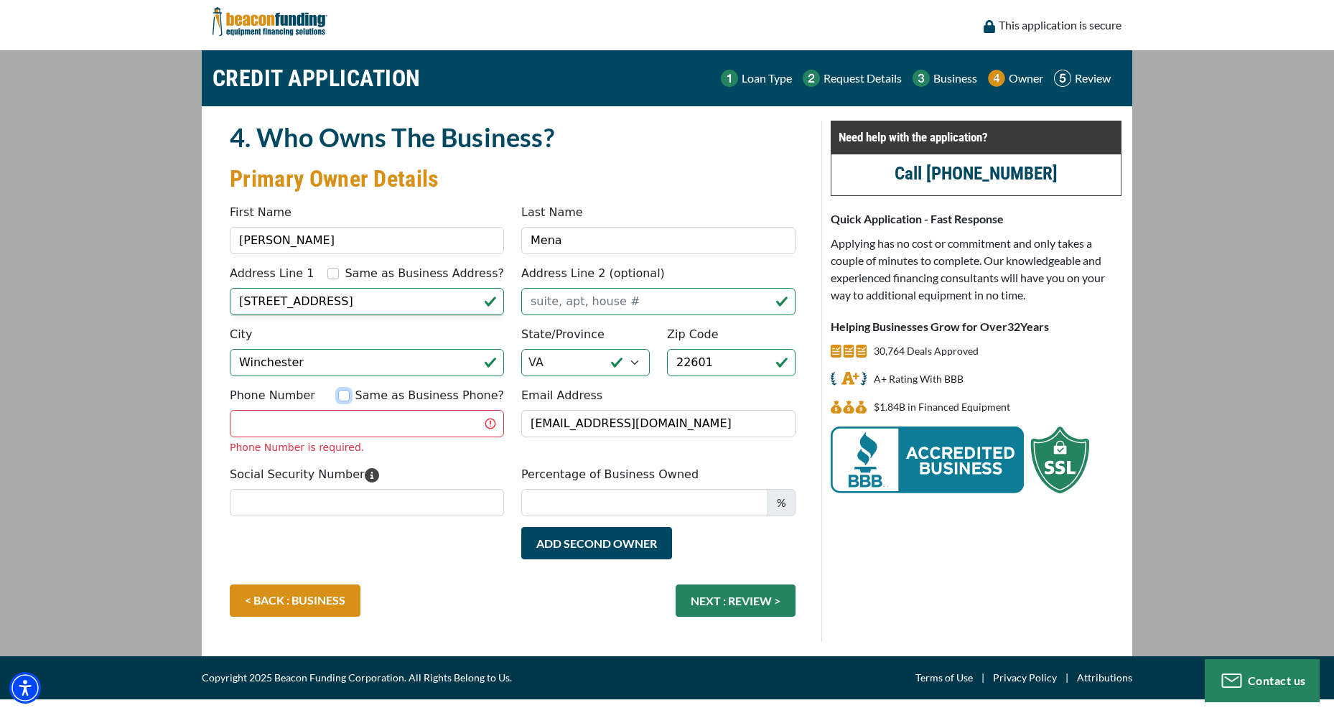
click at [350, 396] on input "Same as Business Phone?" at bounding box center [343, 395] width 11 height 11
checkbox input "true"
type input "[PHONE_NUMBER]"
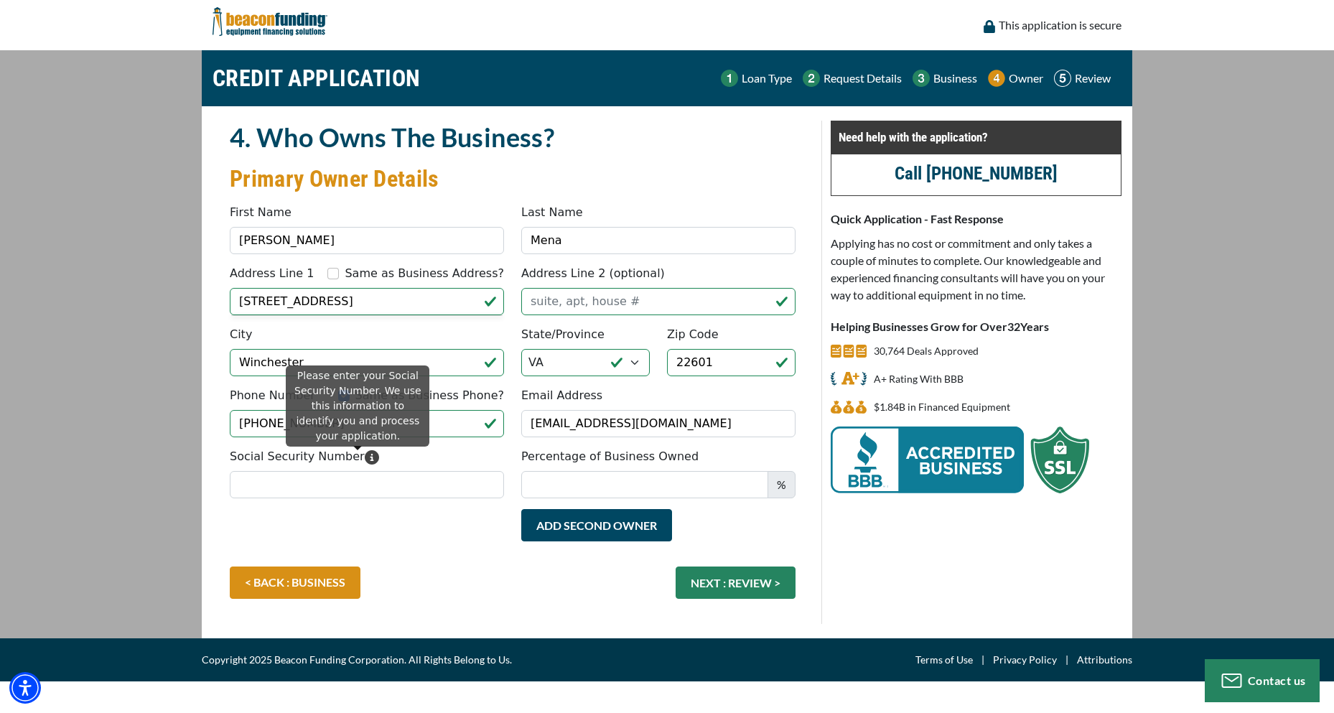
click at [365, 454] on icon "Please enter your Social Security Number. We use this information to identify y…" at bounding box center [372, 457] width 14 height 14
click at [355, 471] on input "Social Security Number" at bounding box center [367, 484] width 274 height 27
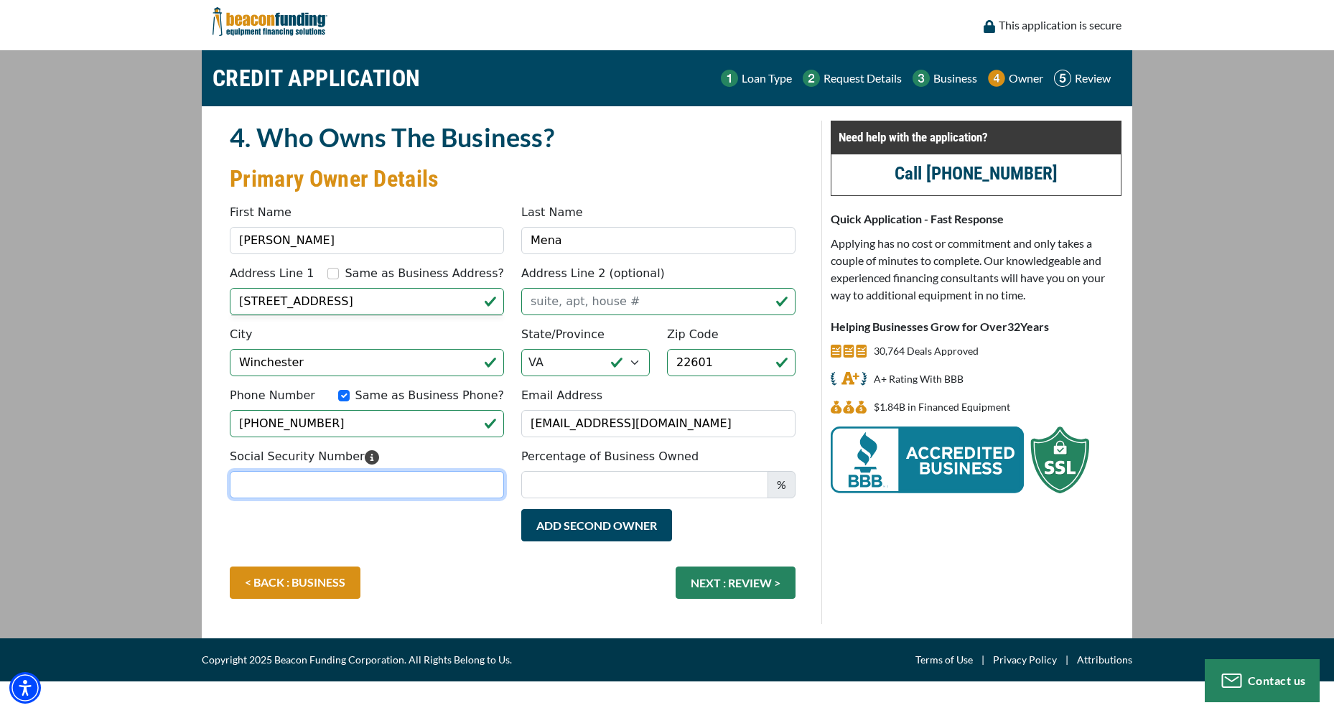
click at [284, 489] on input "Social Security Number" at bounding box center [367, 484] width 274 height 27
type input "096-13-4367"
click at [617, 485] on input "Percentage of Business Owned" at bounding box center [644, 484] width 247 height 27
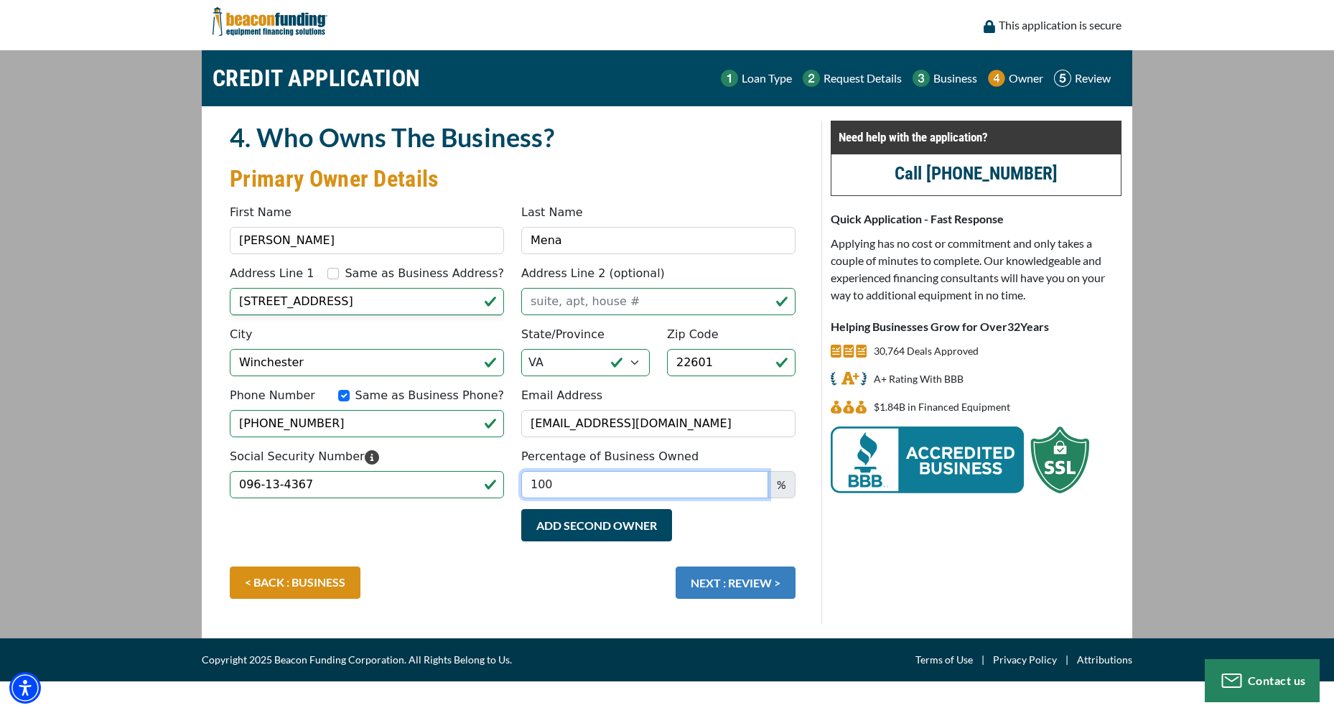
type input "100"
click at [767, 584] on button "NEXT : REVIEW >" at bounding box center [735, 582] width 120 height 32
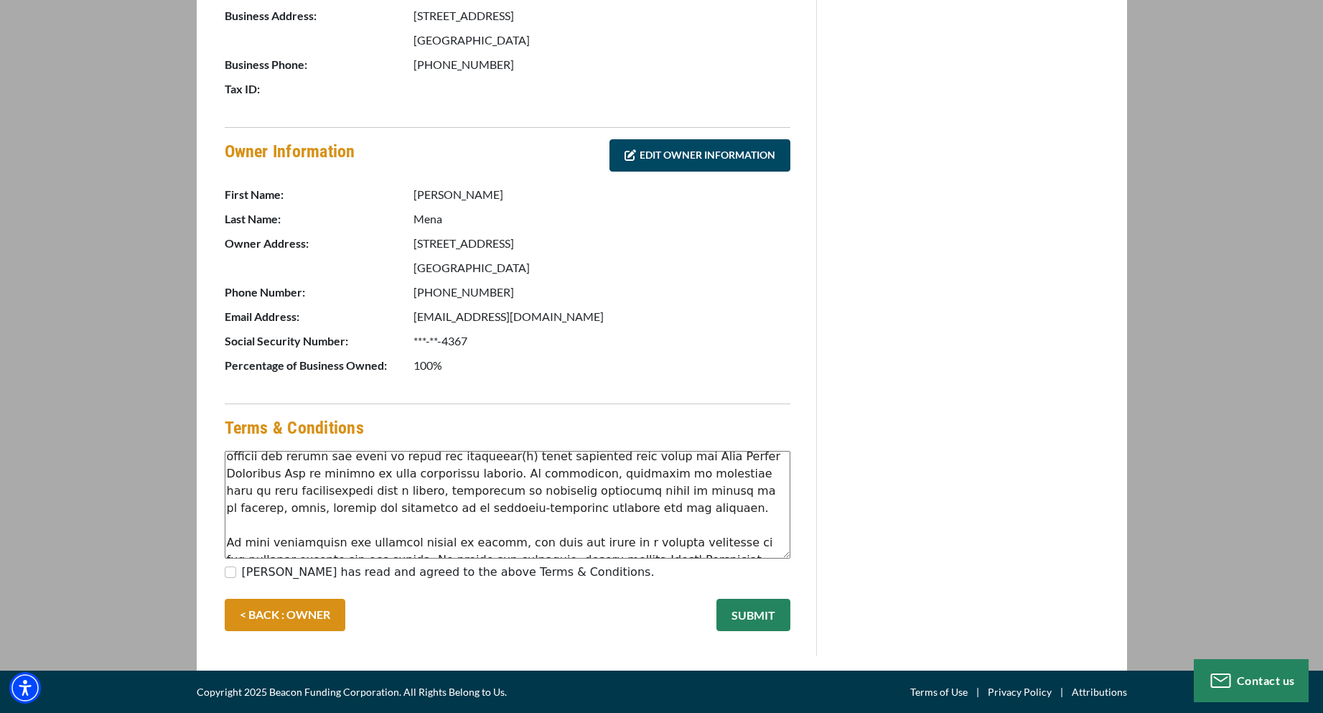
scroll to position [144, 0]
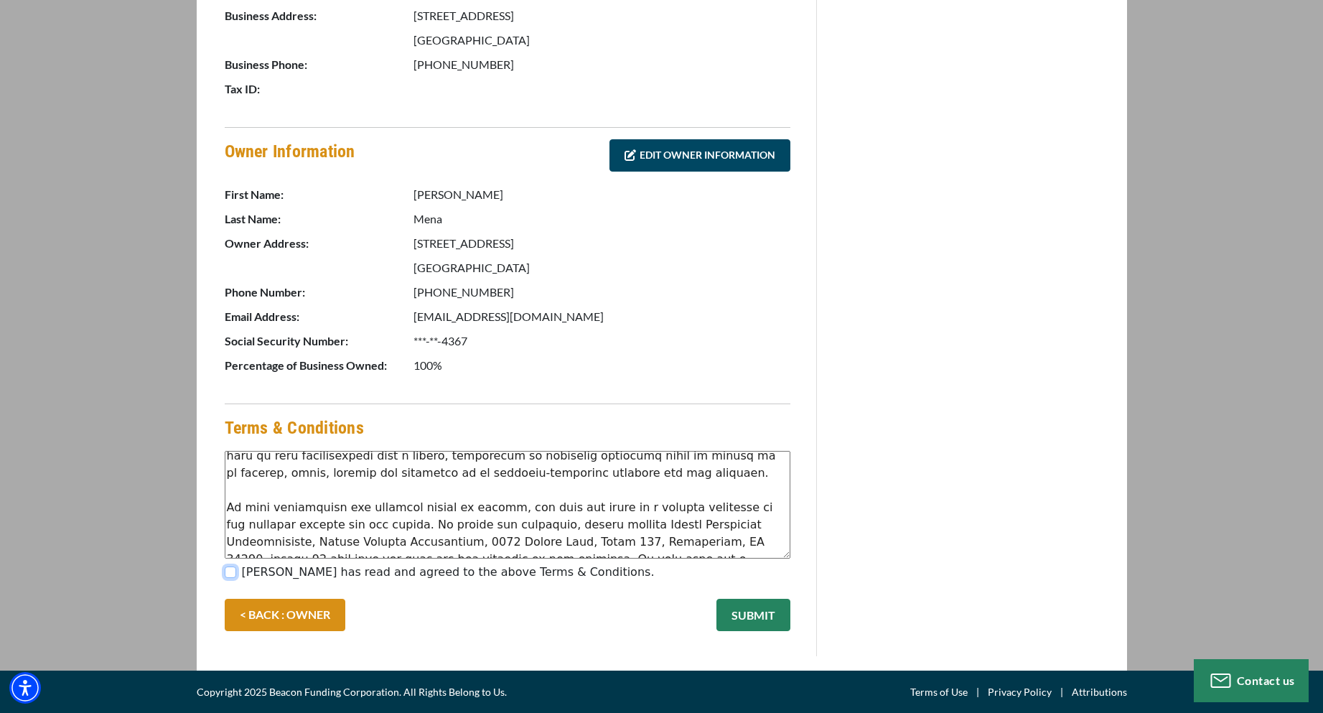
click at [230, 571] on input "[PERSON_NAME] has read and agreed to the above Terms & Conditions." at bounding box center [230, 571] width 11 height 11
checkbox input "true"
click at [764, 607] on button "SUBMIT" at bounding box center [753, 615] width 74 height 32
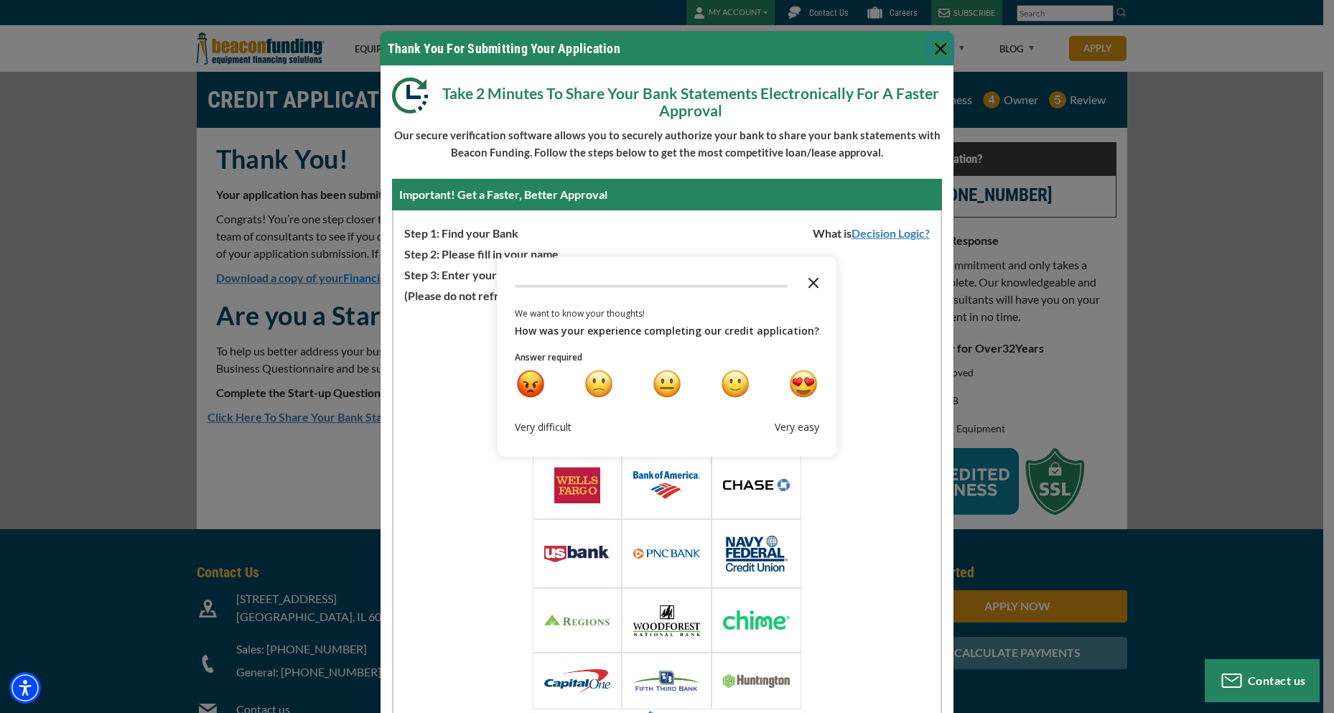
click at [804, 281] on icon "Close the survey" at bounding box center [813, 281] width 29 height 29
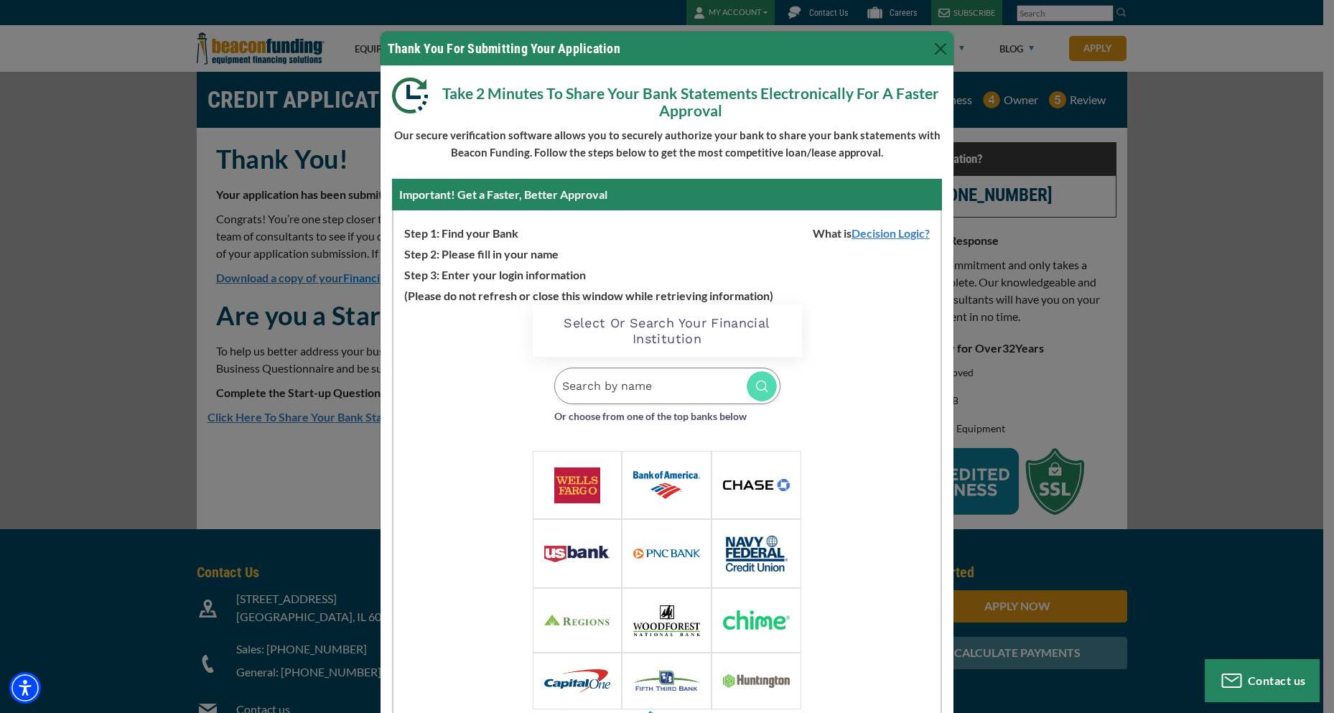
click at [610, 393] on input "Search by name" at bounding box center [667, 386] width 226 height 37
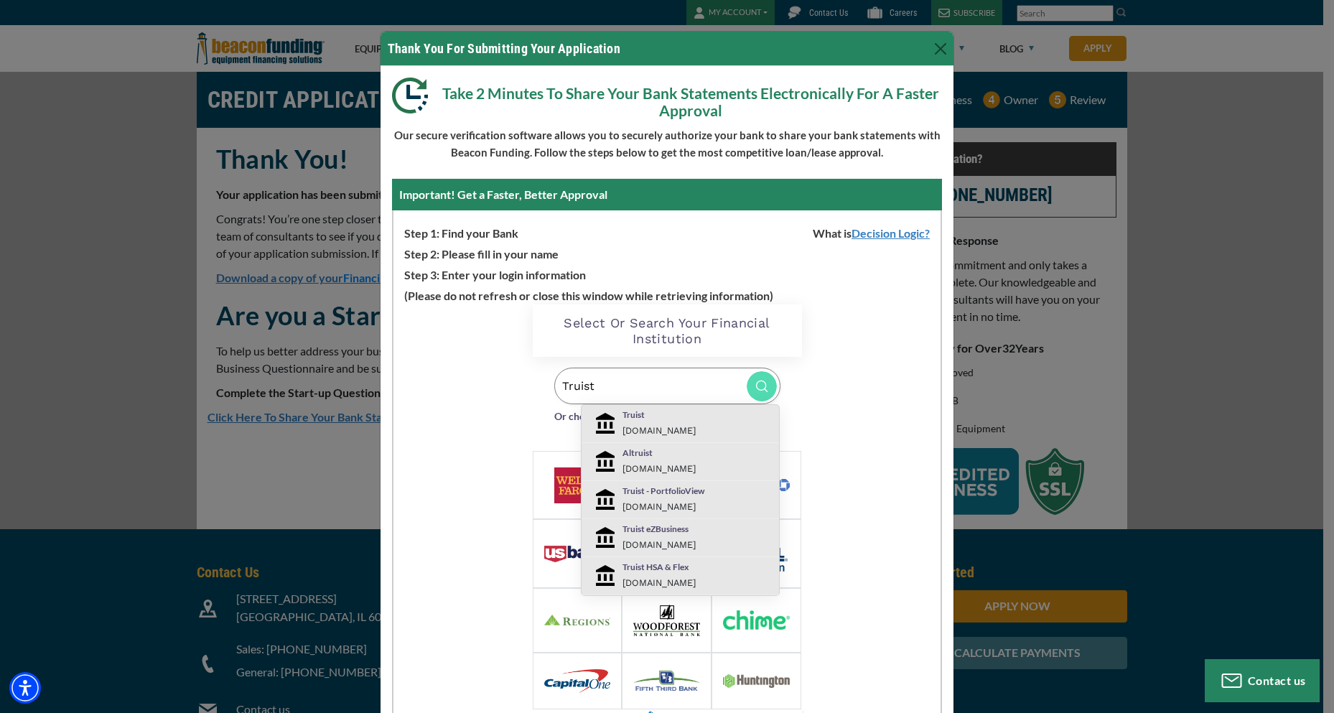
type input "Truist"
click at [635, 420] on p "Truist" at bounding box center [696, 414] width 149 height 13
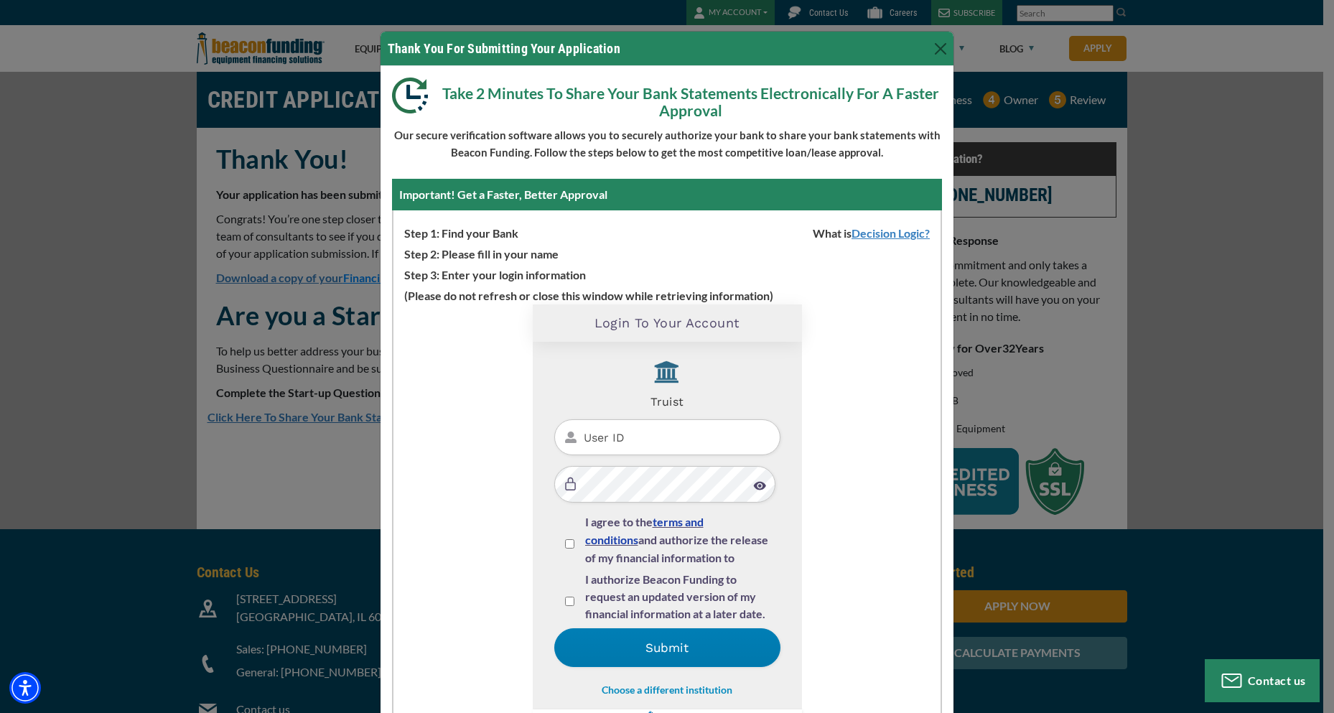
click at [590, 441] on input "User ID" at bounding box center [667, 437] width 226 height 37
click at [1212, 248] on div "Thank You For Submitting Your Application Take 2 Minutes To Share Your Bank Sta…" at bounding box center [667, 356] width 1334 height 713
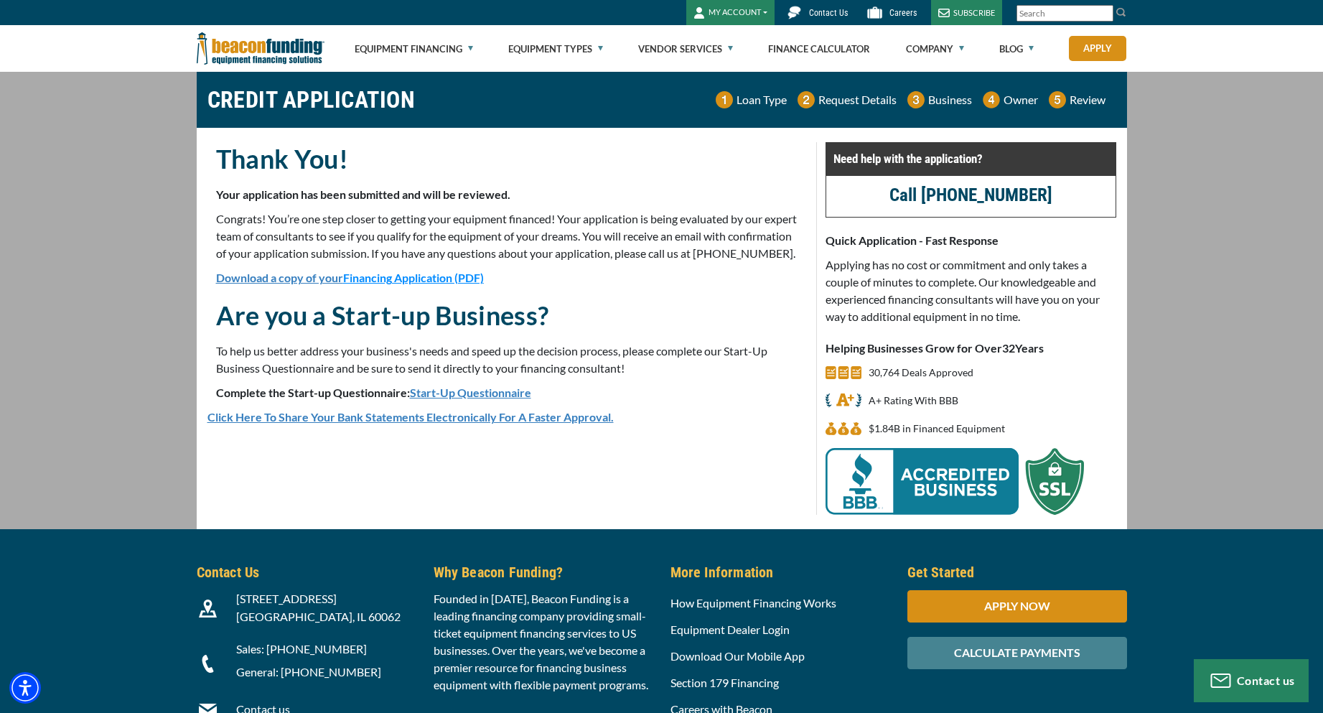
click at [406, 284] on span "Financing Application (PDF)" at bounding box center [413, 278] width 141 height 14
click at [751, 10] on button "MY ACCOUNT" at bounding box center [730, 12] width 88 height 25
click at [724, 44] on link "Login" at bounding box center [743, 43] width 113 height 34
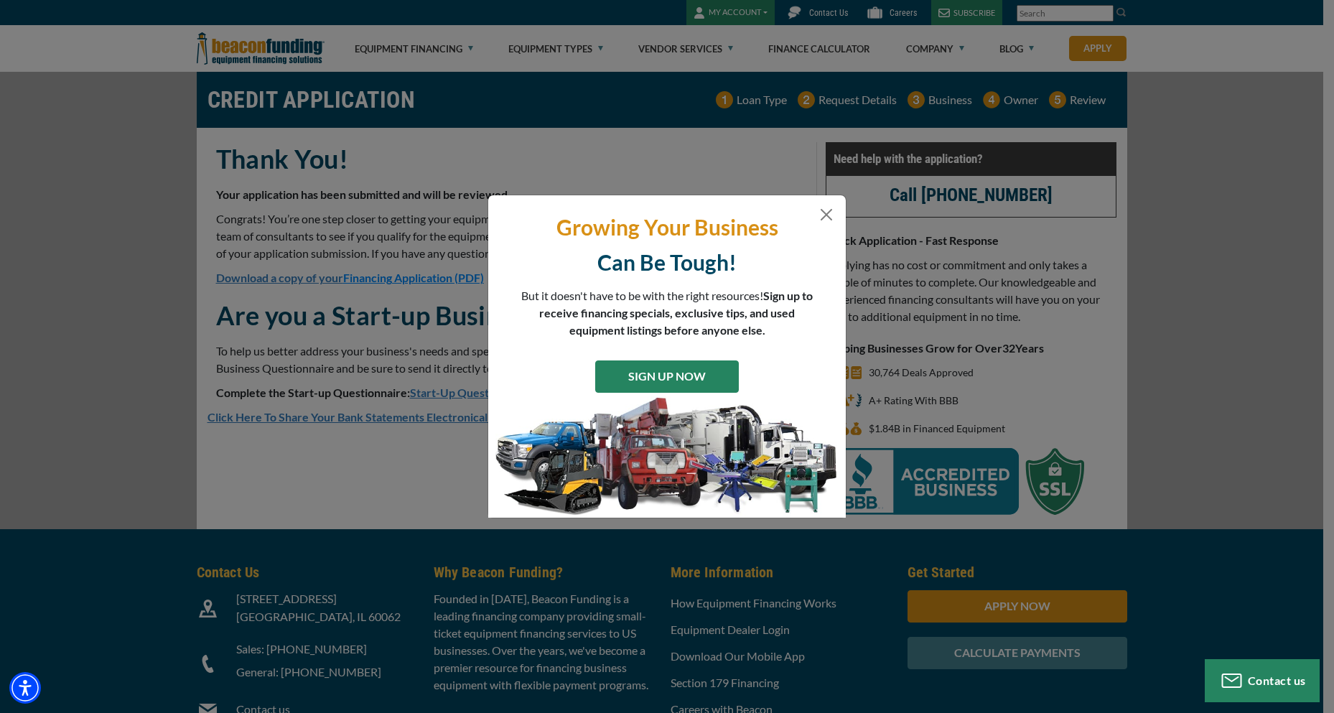
click at [688, 373] on link "SIGN UP NOW" at bounding box center [667, 376] width 144 height 32
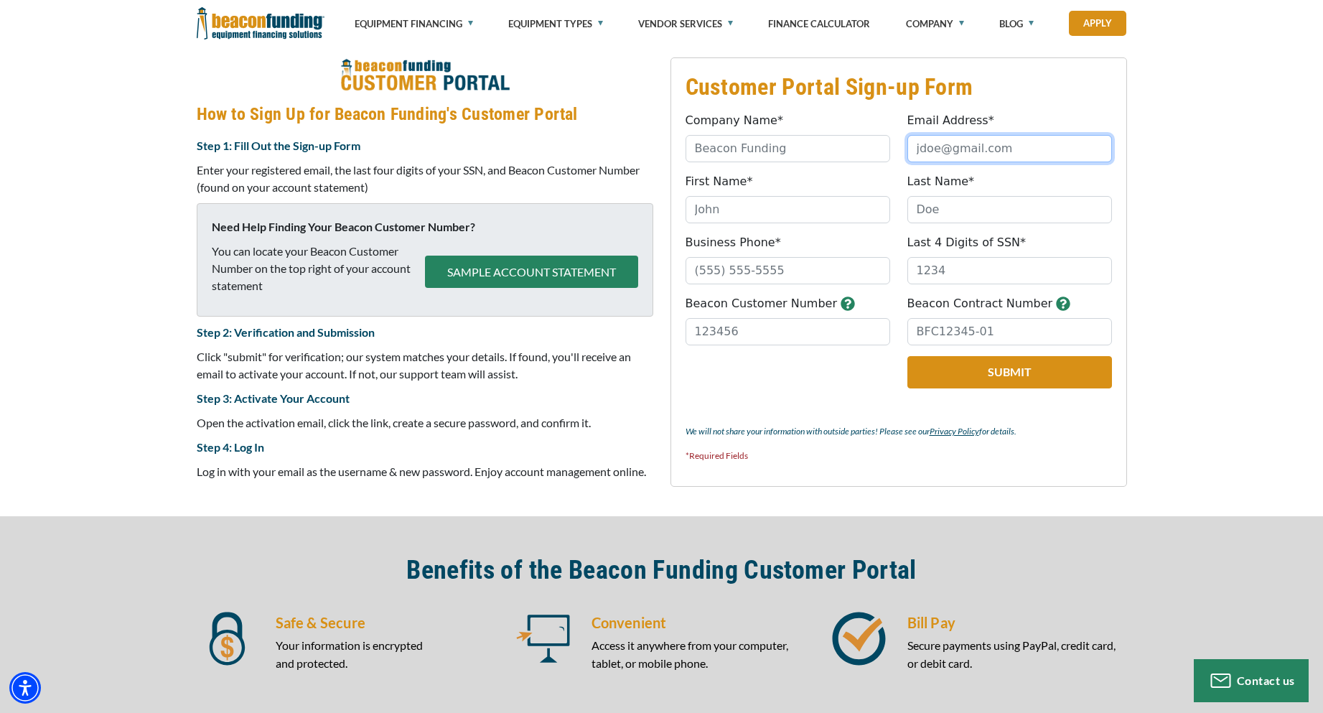
click at [1013, 145] on input "Email Address*" at bounding box center [1009, 148] width 205 height 27
type input "alfredostowing@yahoo.com"
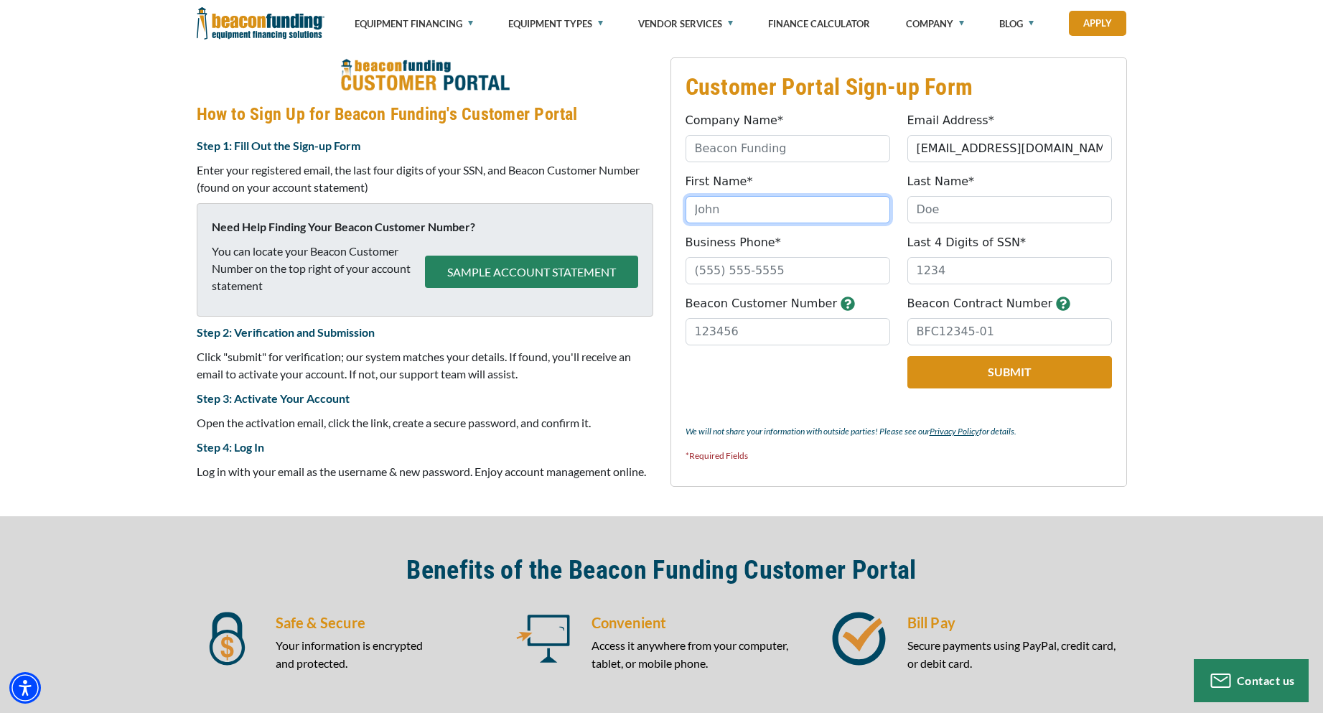
click at [730, 212] on input "First Name*" at bounding box center [788, 209] width 205 height 27
type input "Carmen"
click at [948, 210] on input "Last Name*" at bounding box center [1009, 209] width 205 height 27
type input "Mena"
click at [701, 273] on input "Business Phone*" at bounding box center [788, 270] width 205 height 27
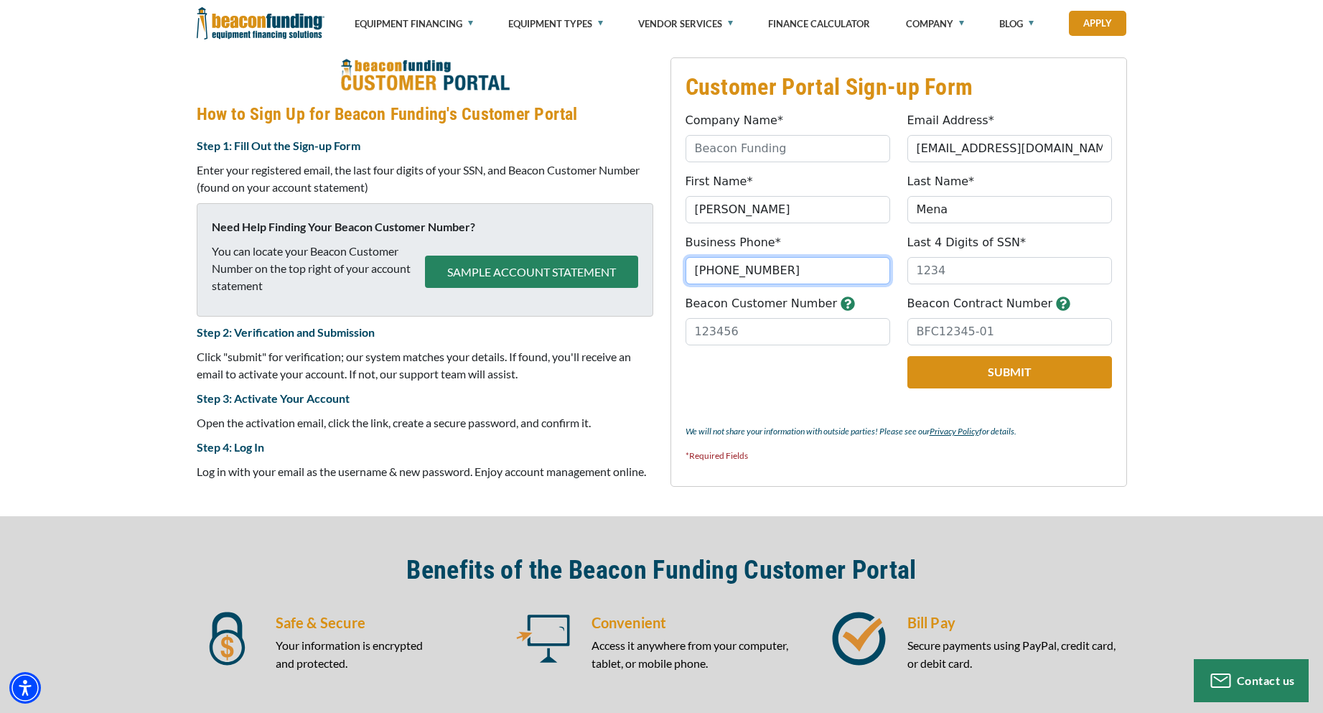
type input "(540) 664-4338"
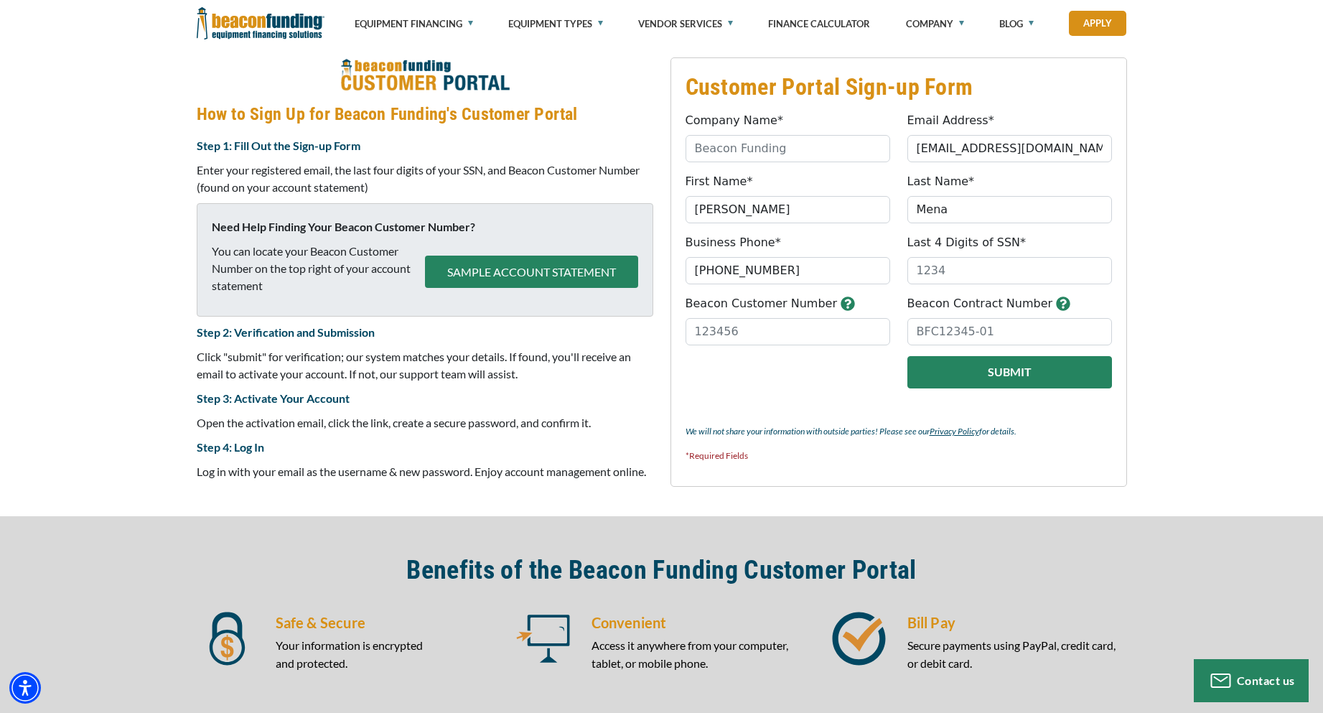
click at [1029, 378] on button "Submit" at bounding box center [1009, 372] width 205 height 32
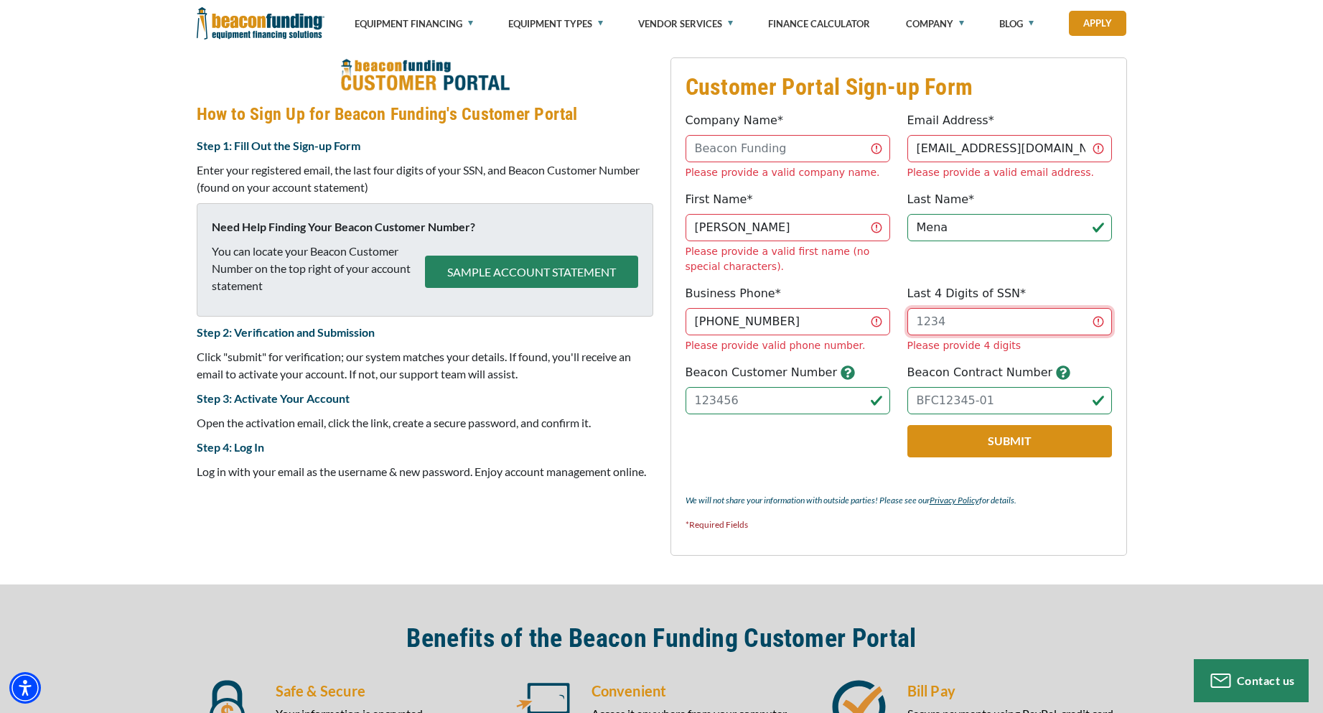
click at [934, 308] on input "Last 4 Digits of SSN*" at bounding box center [1009, 321] width 205 height 27
type input "4367"
click at [719, 150] on input "Company Name*" at bounding box center [788, 148] width 205 height 27
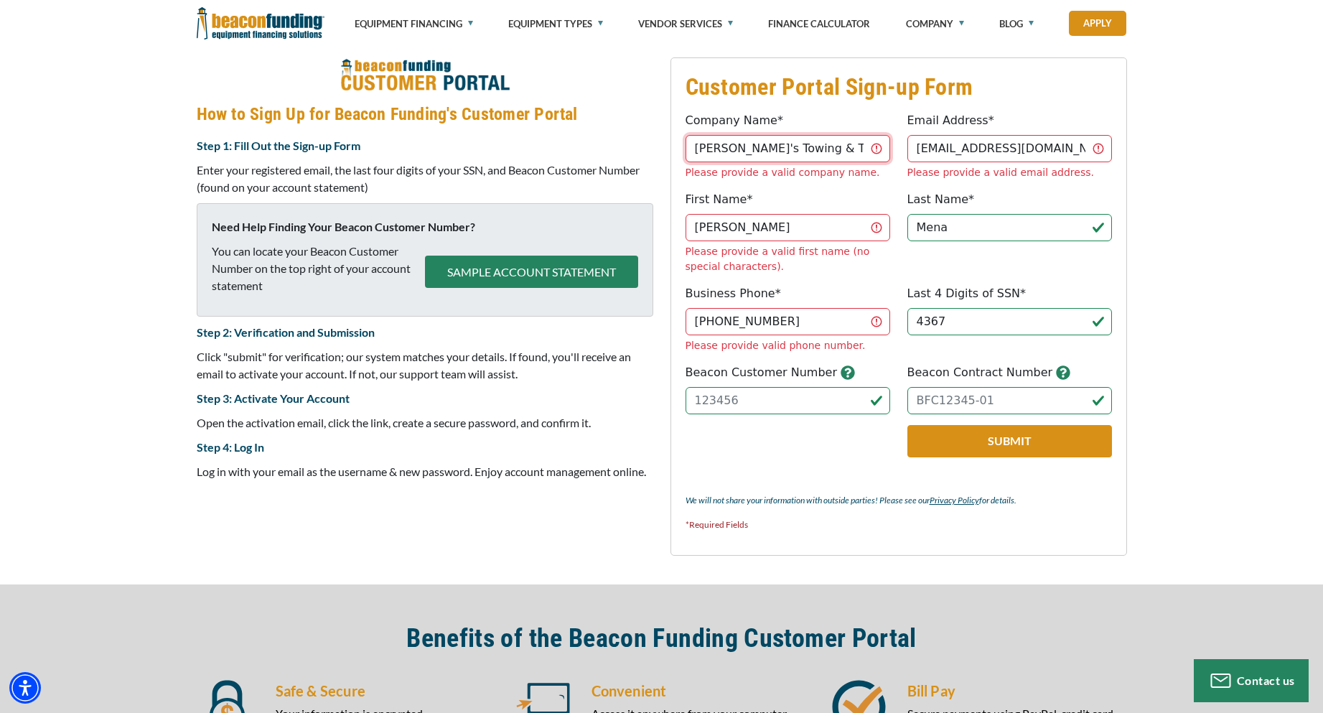
type input "Alfredo's Towing & Transport LLC"
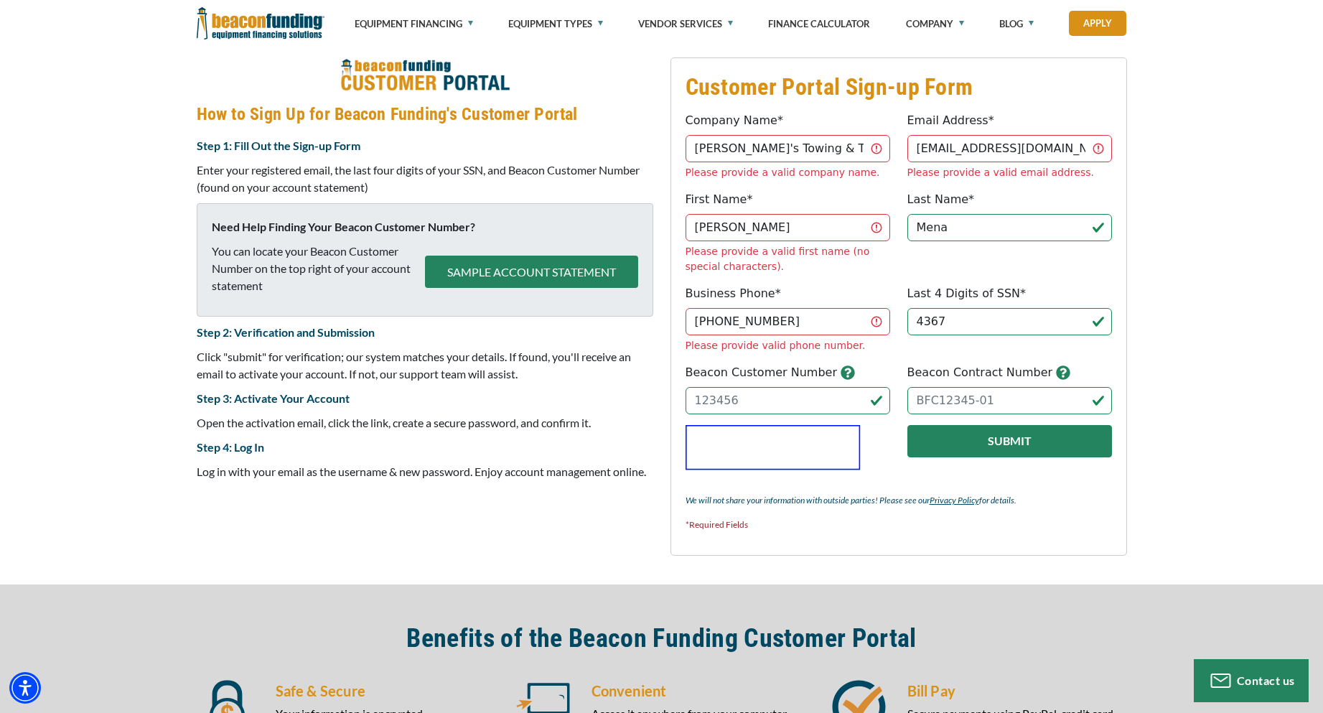
click at [965, 425] on button "Submit" at bounding box center [1009, 441] width 205 height 32
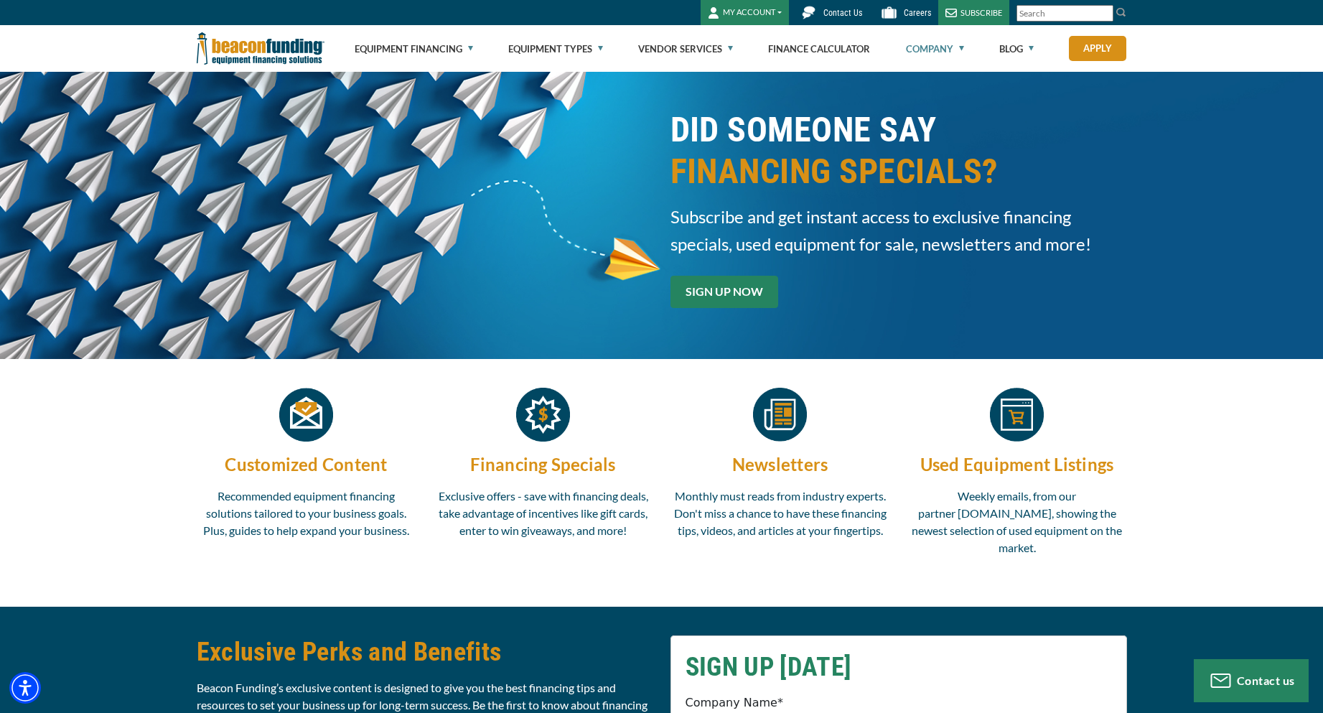
click at [707, 283] on link "SIGN UP NOW" at bounding box center [724, 292] width 108 height 32
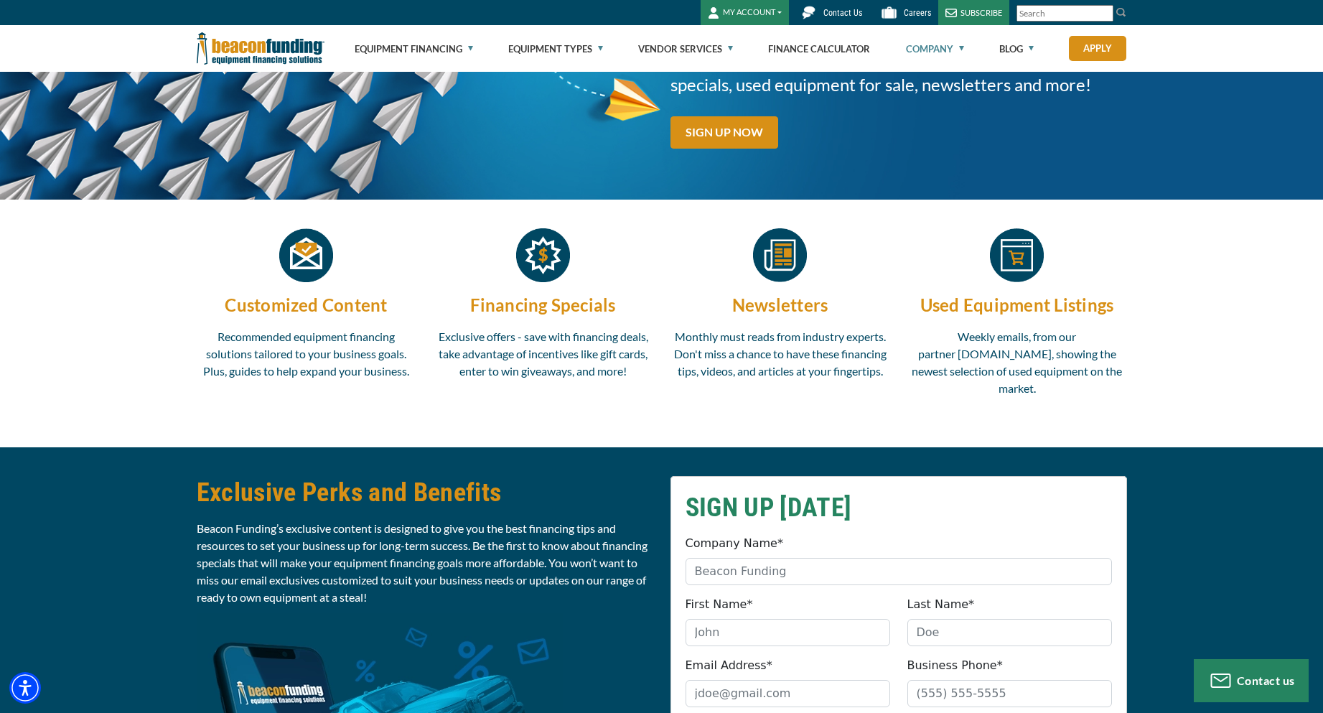
scroll to position [58, 0]
